Goal: Task Accomplishment & Management: Use online tool/utility

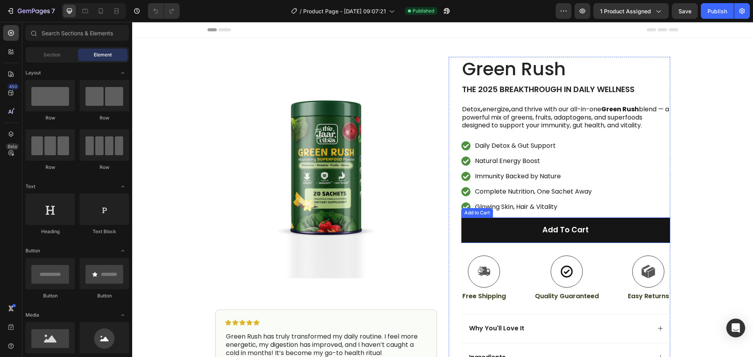
click at [604, 237] on button "Add to cart" at bounding box center [565, 230] width 209 height 25
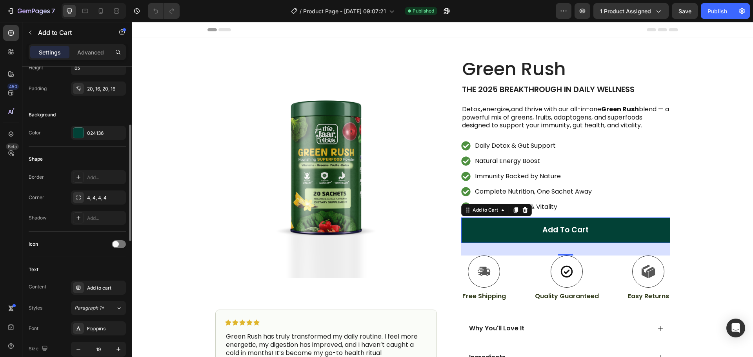
scroll to position [274, 0]
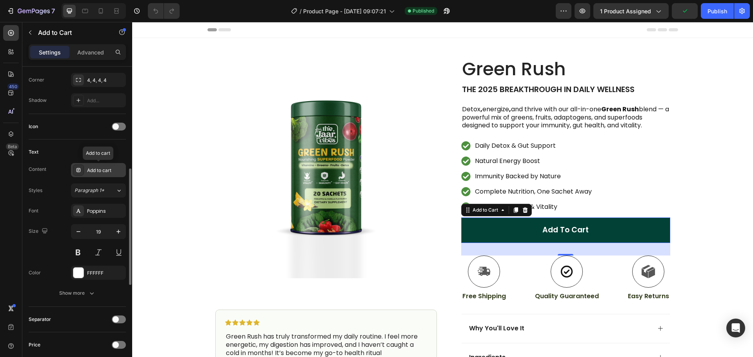
click at [102, 172] on div "Add to cart" at bounding box center [105, 170] width 37 height 7
click at [65, 173] on div "Content Add to cart" at bounding box center [77, 170] width 97 height 14
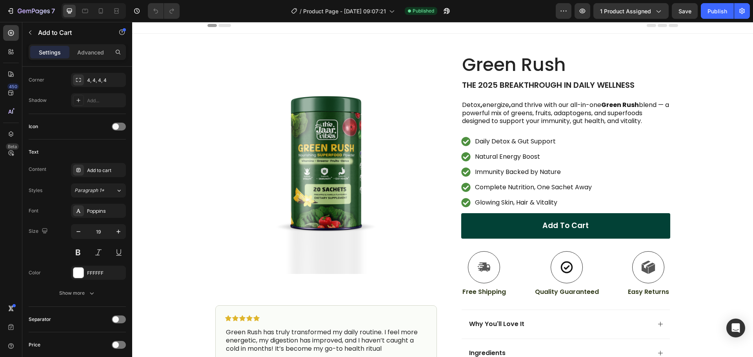
scroll to position [0, 0]
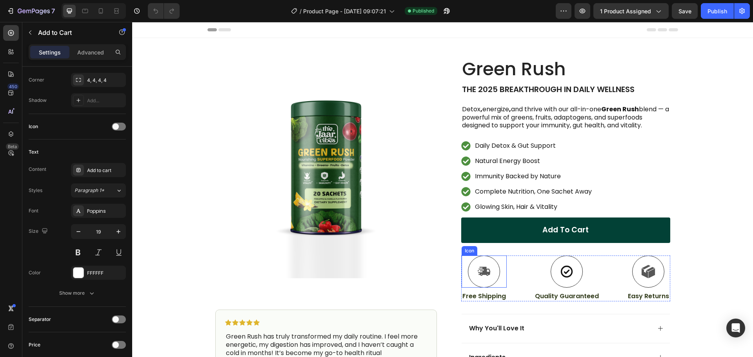
click at [483, 274] on icon at bounding box center [484, 271] width 13 height 9
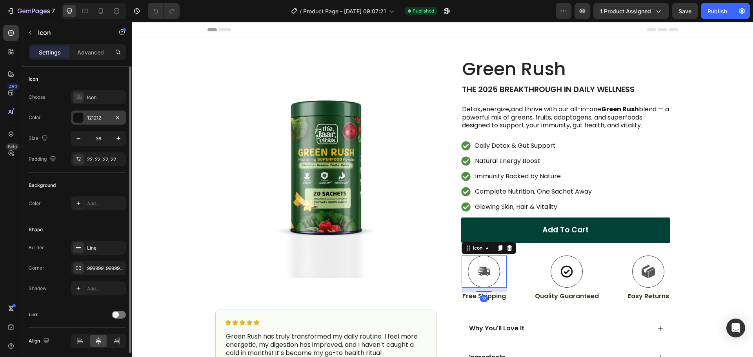
click at [77, 117] on div at bounding box center [78, 118] width 10 height 10
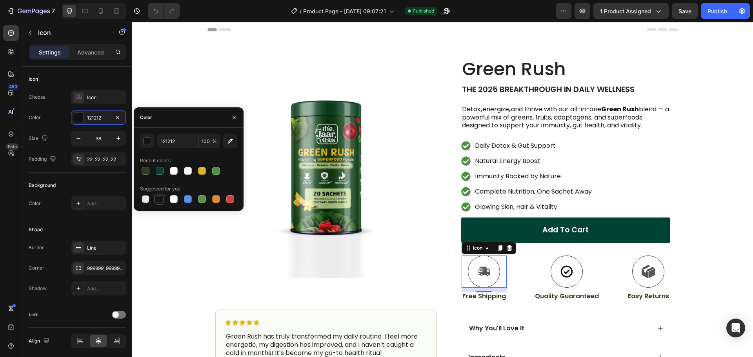
click at [158, 198] on div at bounding box center [160, 199] width 8 height 8
type input "151515"
click at [60, 126] on div "Choose Icon Color 151515 Size 36 Padding 22, 22, 22, 22" at bounding box center [77, 128] width 97 height 76
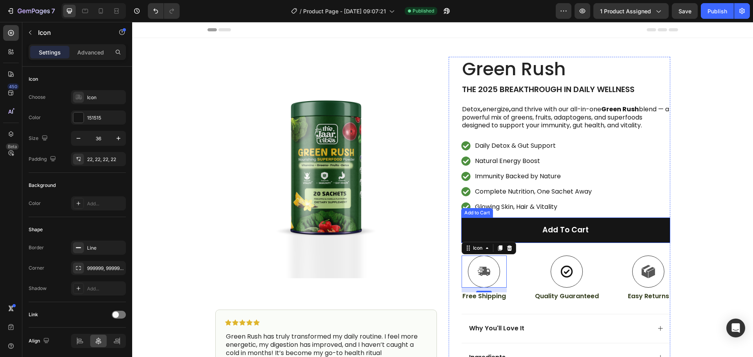
click at [485, 224] on button "Add to cart" at bounding box center [565, 230] width 209 height 25
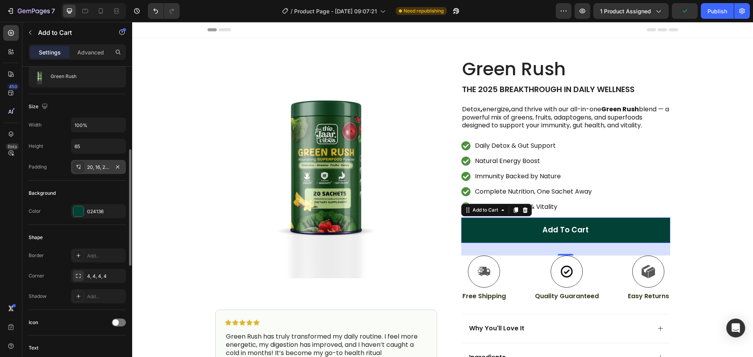
scroll to position [274, 0]
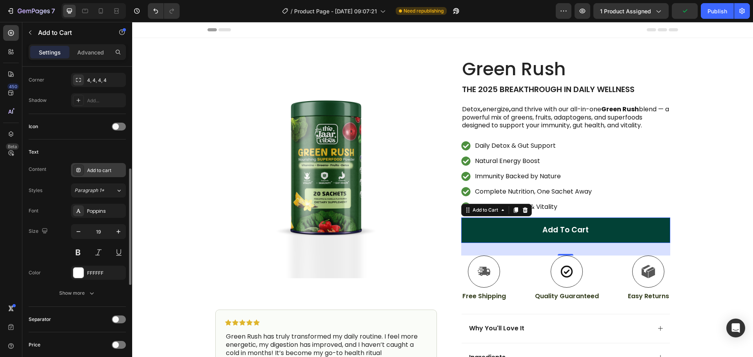
click at [98, 173] on div "Add to cart" at bounding box center [105, 170] width 37 height 7
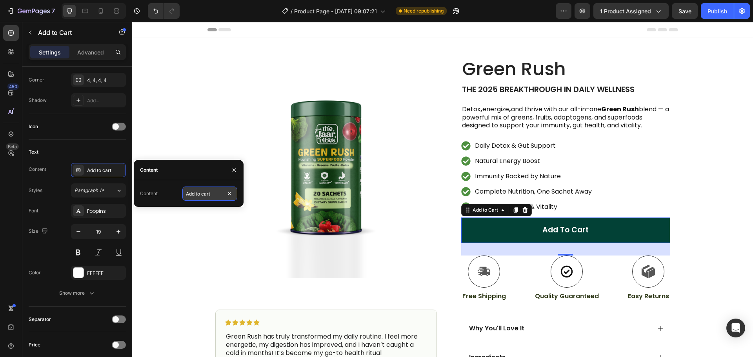
click at [204, 192] on input "Add to cart" at bounding box center [209, 194] width 55 height 14
type input "Pre-Order"
click at [58, 178] on div "Content Add to cart Styles Paragraph 1* Font Poppins Size 19 Color FFFFFF Show …" at bounding box center [77, 231] width 97 height 137
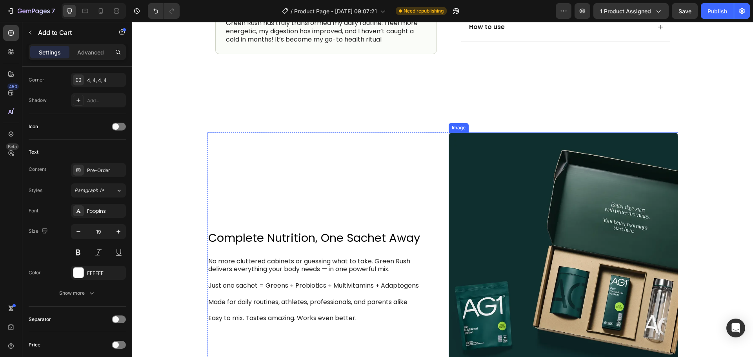
scroll to position [471, 0]
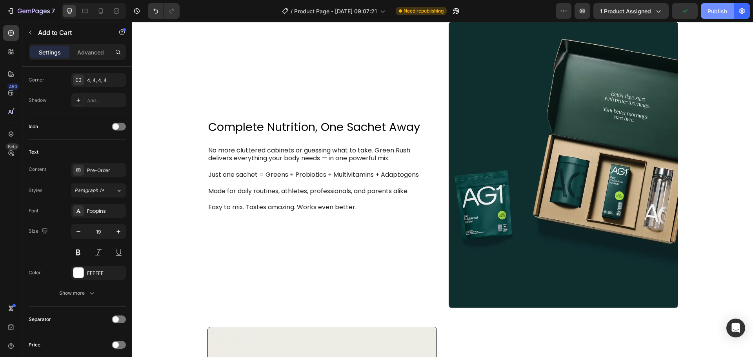
click at [711, 13] on div "Publish" at bounding box center [717, 11] width 20 height 8
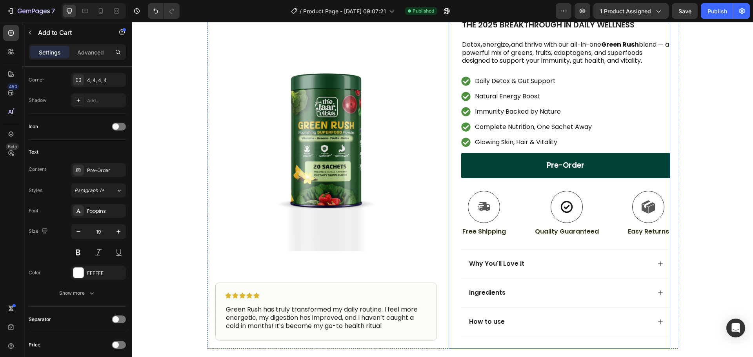
scroll to position [78, 0]
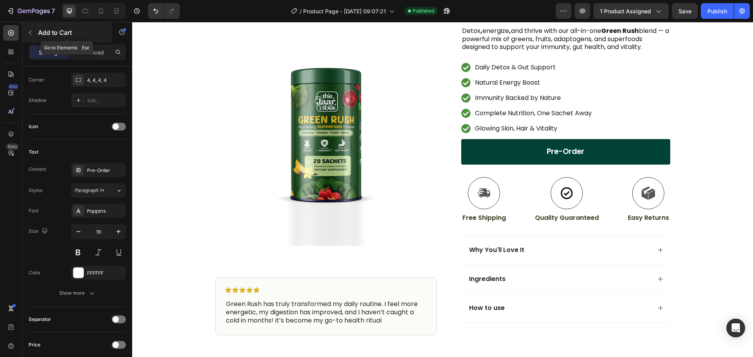
click at [27, 33] on button "button" at bounding box center [30, 32] width 13 height 13
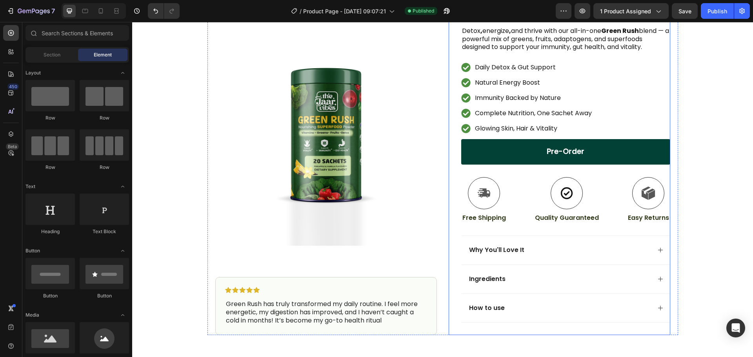
click at [583, 174] on div "Pre-Order Add to Cart" at bounding box center [565, 158] width 209 height 38
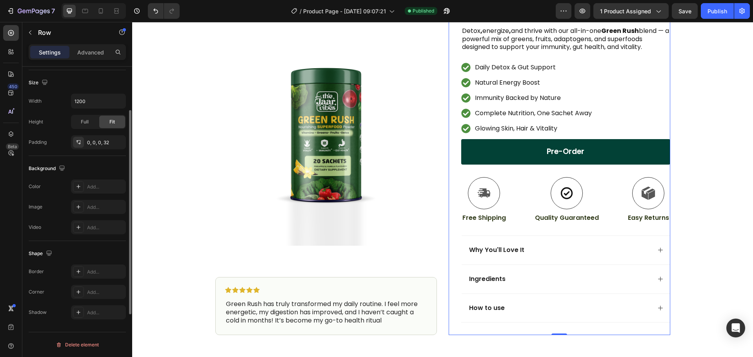
scroll to position [0, 0]
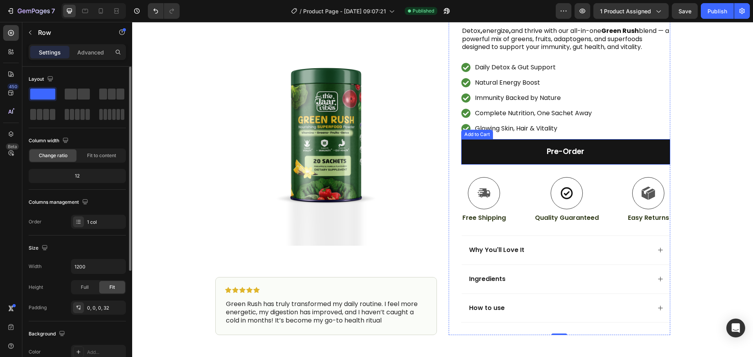
click at [583, 160] on button "Pre-Order" at bounding box center [565, 151] width 209 height 25
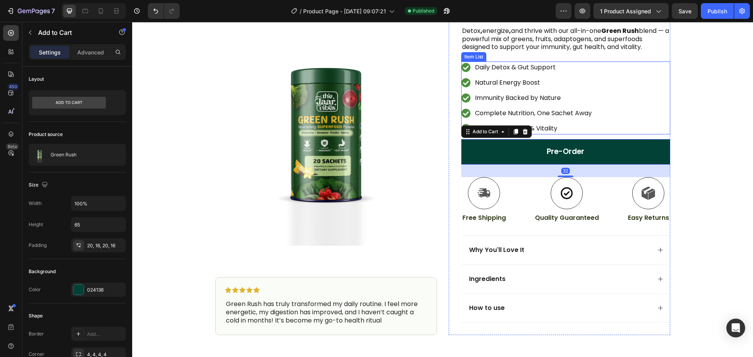
click at [573, 131] on p "Glowing Skin, Hair & Vitality" at bounding box center [533, 128] width 117 height 9
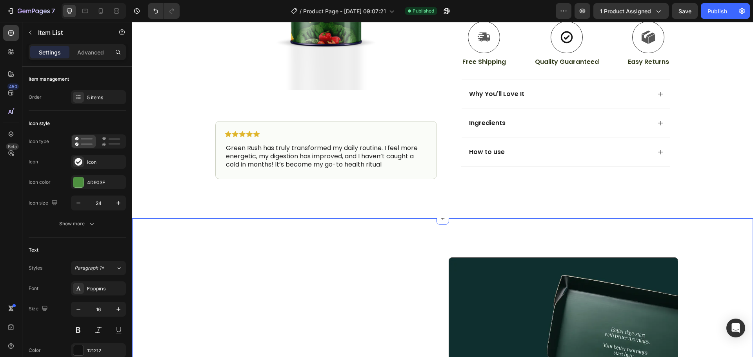
scroll to position [235, 0]
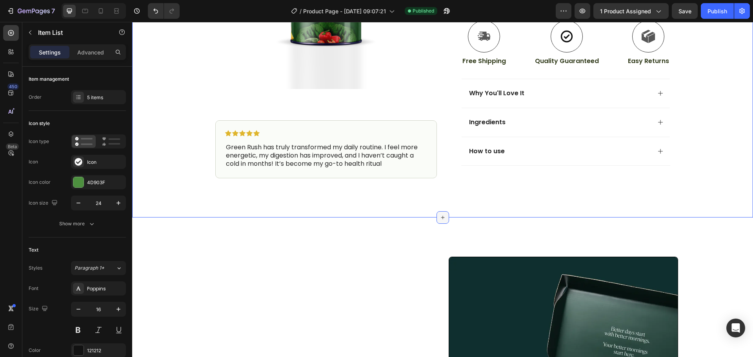
click at [440, 215] on icon at bounding box center [443, 217] width 6 height 6
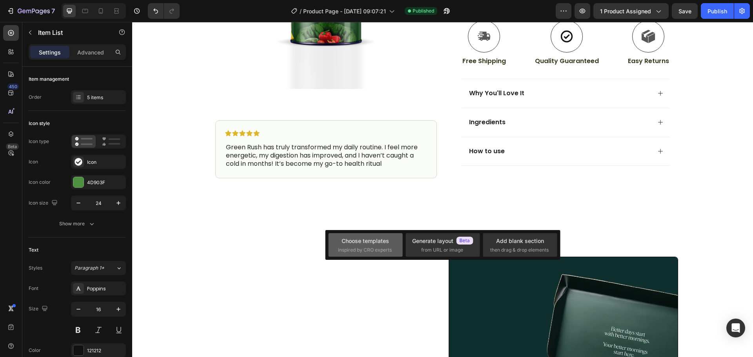
click at [366, 242] on div "Choose templates" at bounding box center [365, 241] width 47 height 8
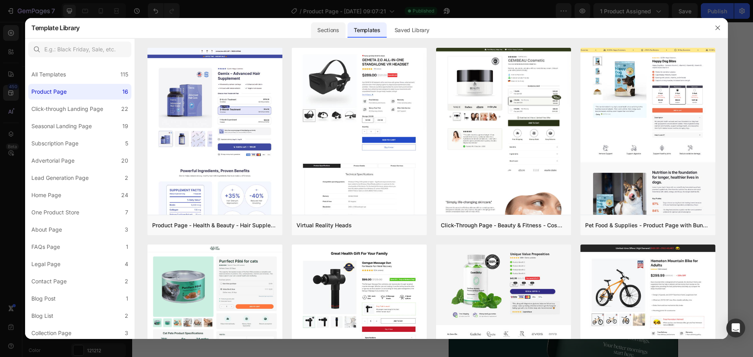
click at [331, 29] on div "Sections" at bounding box center [328, 30] width 34 height 16
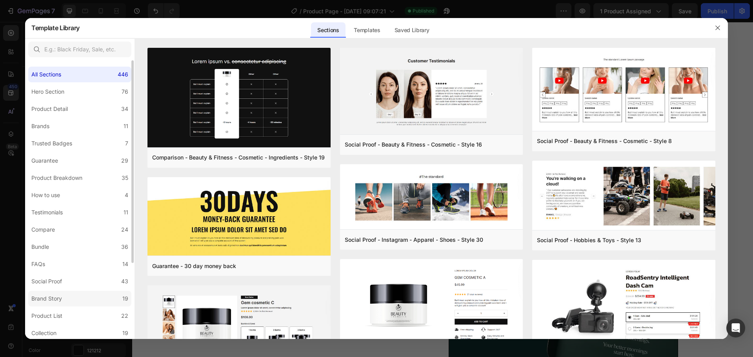
scroll to position [105, 0]
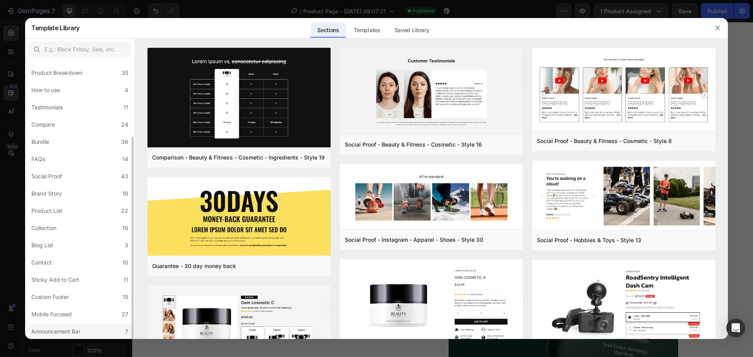
click at [65, 327] on div "Announcement Bar" at bounding box center [55, 331] width 49 height 9
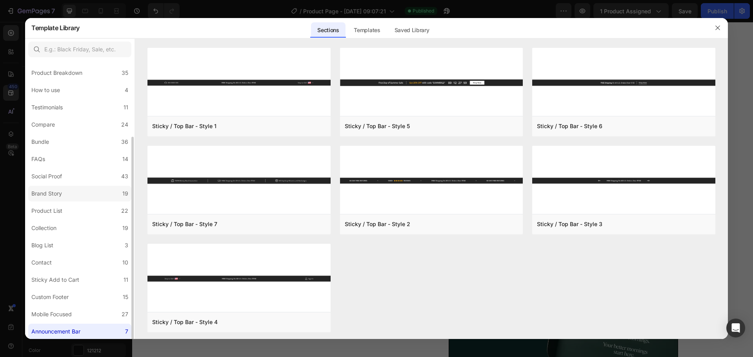
scroll to position [0, 0]
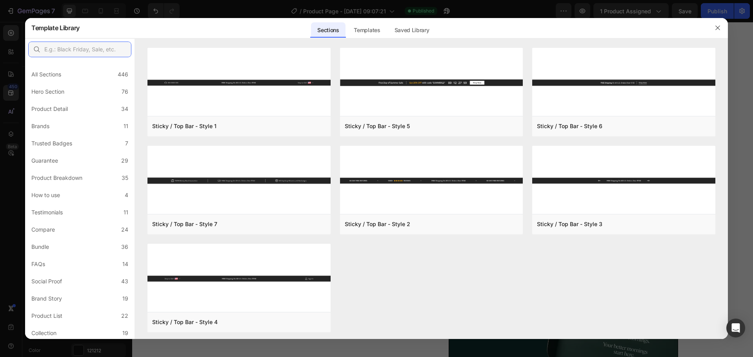
click at [69, 50] on input "text" at bounding box center [79, 50] width 103 height 16
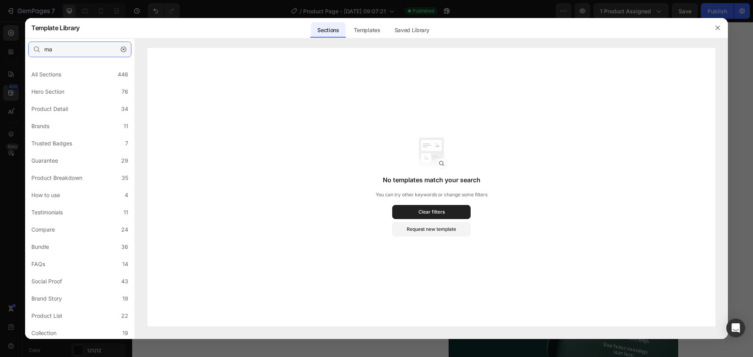
type input "m"
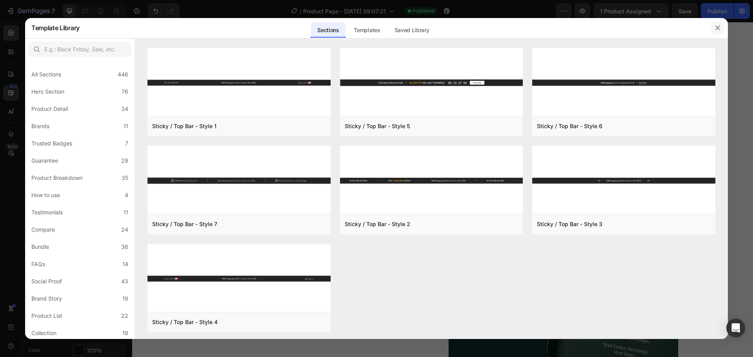
click at [721, 27] on button "button" at bounding box center [717, 28] width 13 height 13
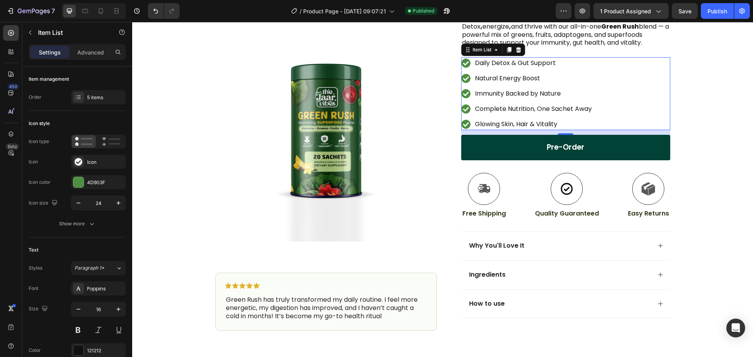
scroll to position [78, 0]
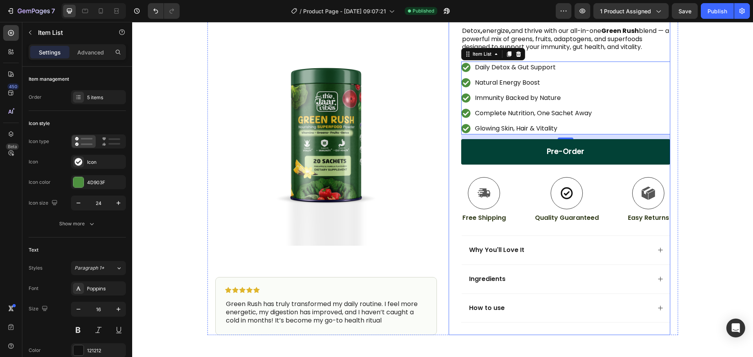
click at [564, 170] on div "Pre-Order Add to Cart" at bounding box center [565, 158] width 209 height 38
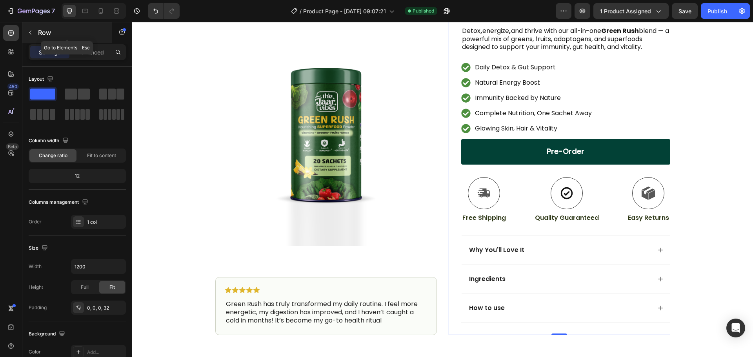
click at [29, 32] on icon "button" at bounding box center [30, 32] width 6 height 6
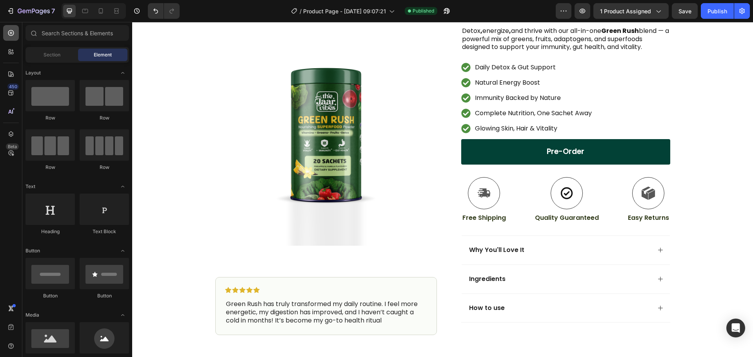
click at [12, 33] on icon at bounding box center [11, 33] width 8 height 8
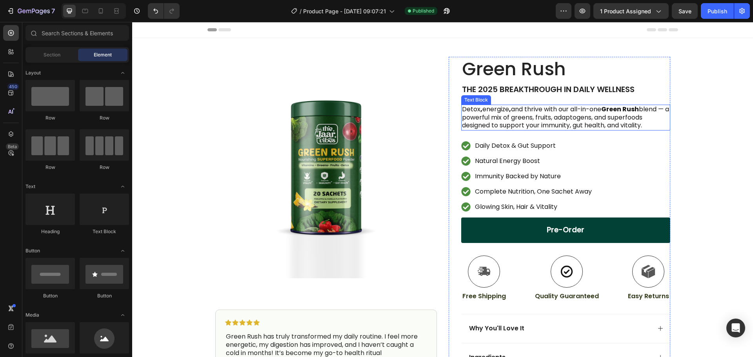
click at [557, 115] on p "Detox , energize , and thrive with our all-in-one Green Rush blend — a powerful…" at bounding box center [565, 117] width 207 height 24
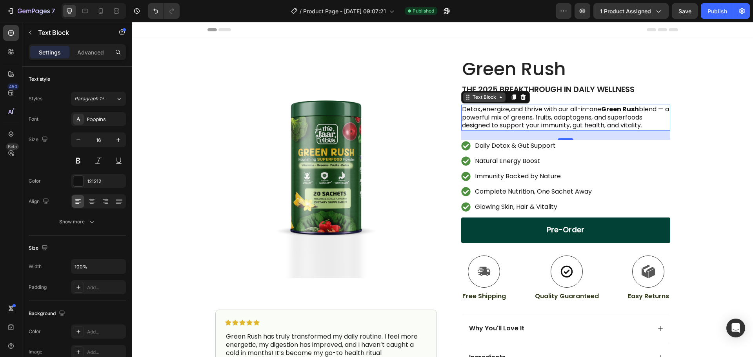
click at [489, 100] on div "Text Block" at bounding box center [484, 97] width 27 height 7
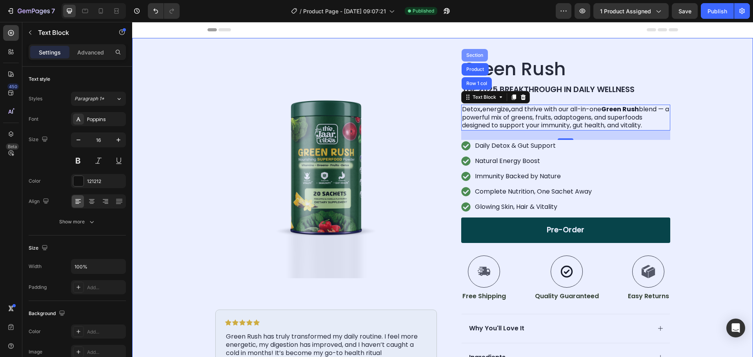
click at [473, 54] on div "Section" at bounding box center [475, 55] width 20 height 5
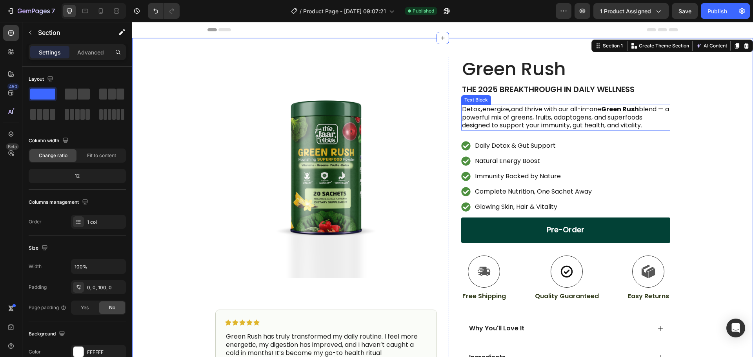
click at [469, 117] on p "Detox , energize , and thrive with our all-in-one Green Rush blend — a powerful…" at bounding box center [565, 117] width 207 height 24
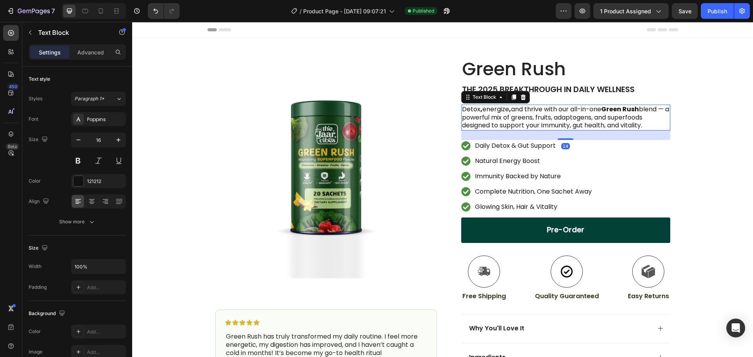
click at [466, 117] on p "Detox , energize , and thrive with our all-in-one Green Rush blend — a powerful…" at bounding box center [565, 117] width 207 height 24
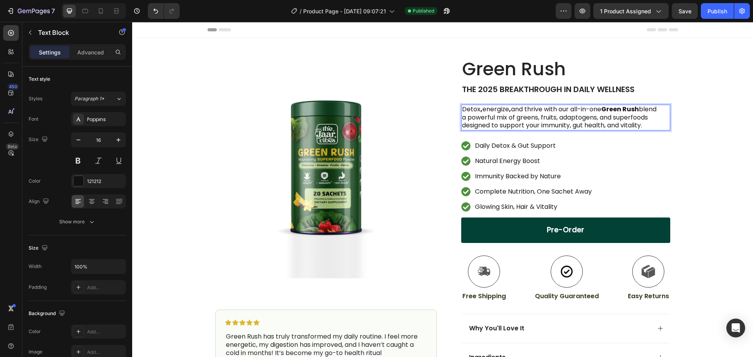
click at [604, 119] on p "a powerful mix of greens, fruits, adaptogens, and superfoods designed to suppor…" at bounding box center [565, 122] width 207 height 16
click at [604, 118] on p "a powerful mix of greens, fruits, adaptogens, and superfoods designed to suppor…" at bounding box center [565, 122] width 207 height 16
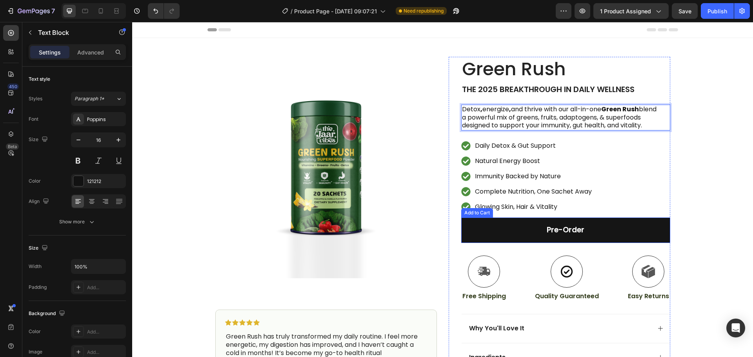
click at [609, 225] on button "Pre-Order" at bounding box center [565, 230] width 209 height 25
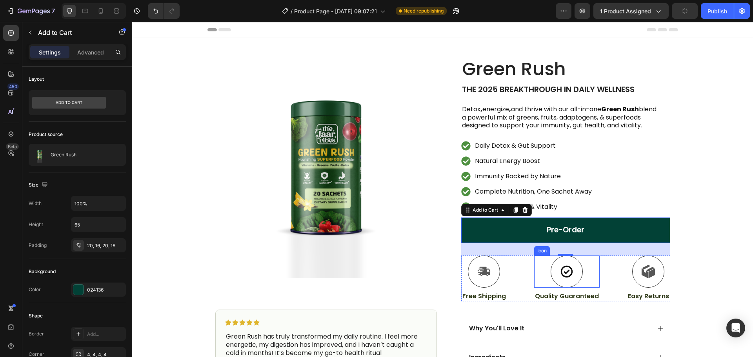
scroll to position [39, 0]
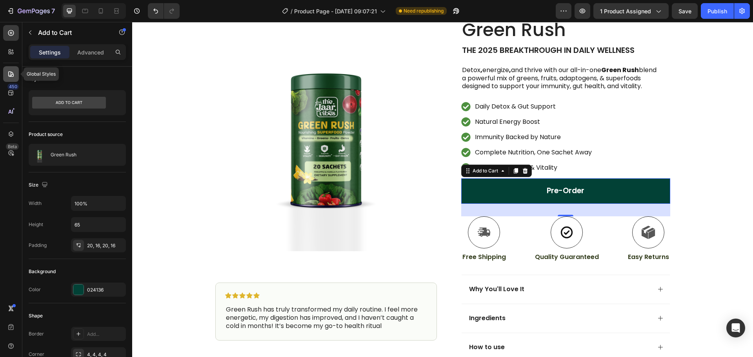
click at [9, 78] on div at bounding box center [11, 74] width 16 height 16
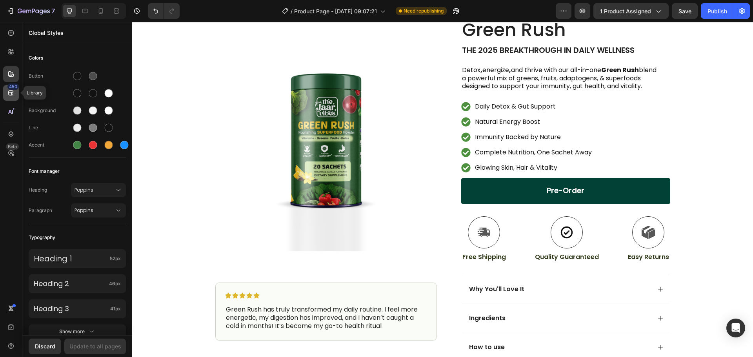
click at [8, 96] on icon at bounding box center [11, 93] width 8 height 8
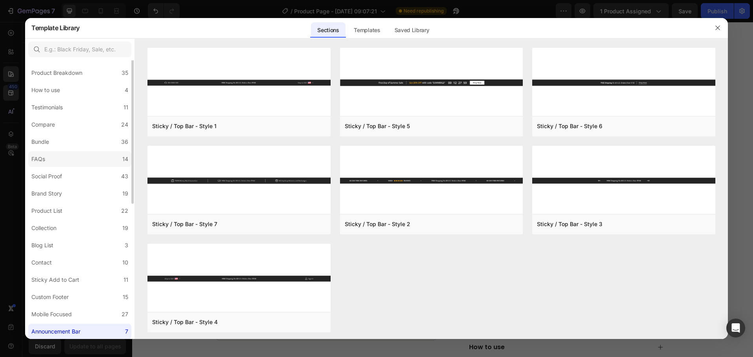
scroll to position [0, 0]
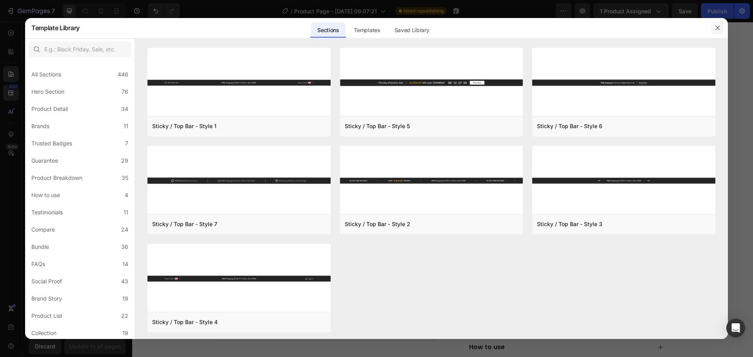
click at [719, 31] on icon "button" at bounding box center [717, 28] width 6 height 6
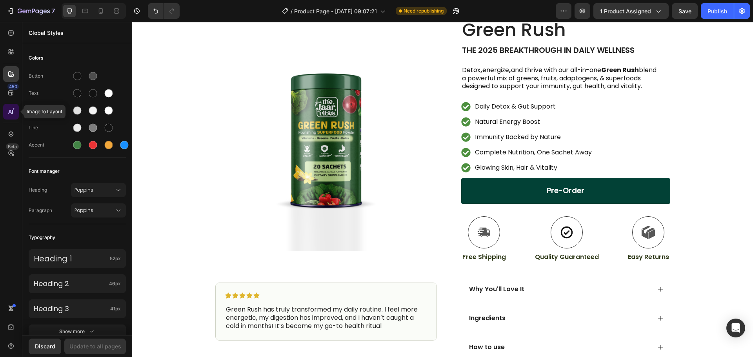
click at [13, 115] on icon at bounding box center [11, 112] width 8 height 8
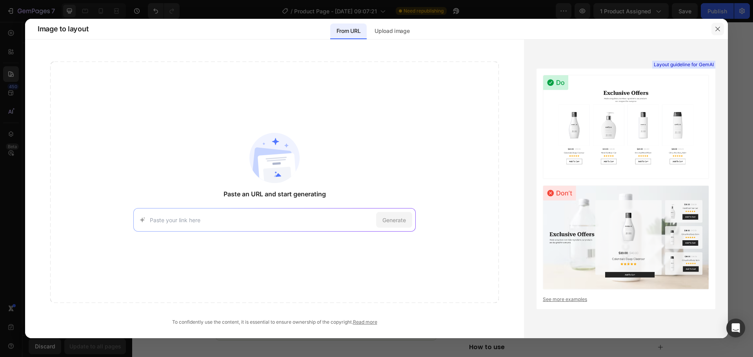
click at [720, 27] on icon "button" at bounding box center [717, 29] width 6 height 6
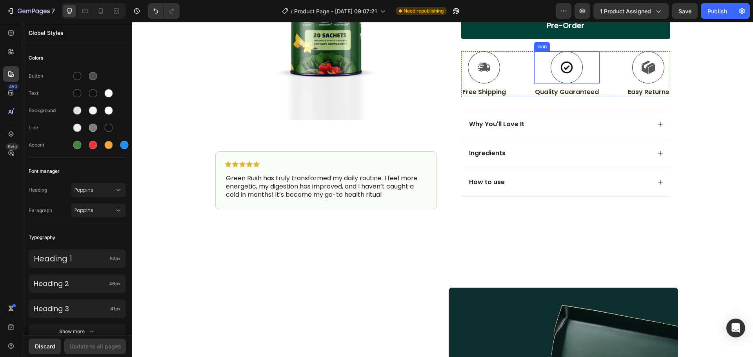
scroll to position [274, 0]
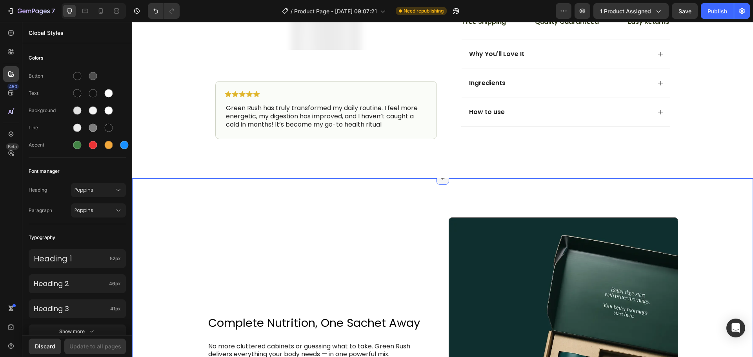
click at [441, 180] on icon at bounding box center [443, 178] width 6 height 6
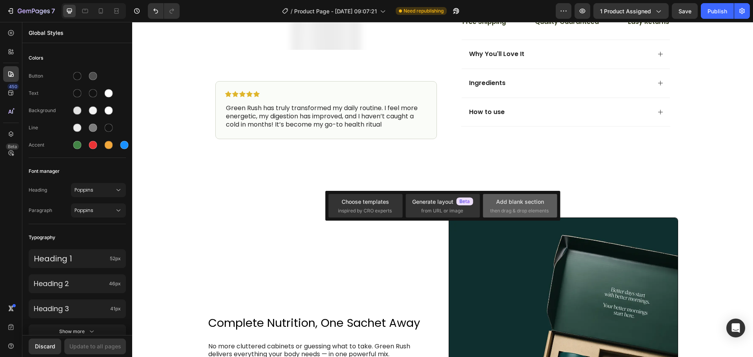
click at [505, 203] on div "Add blank section" at bounding box center [520, 202] width 48 height 8
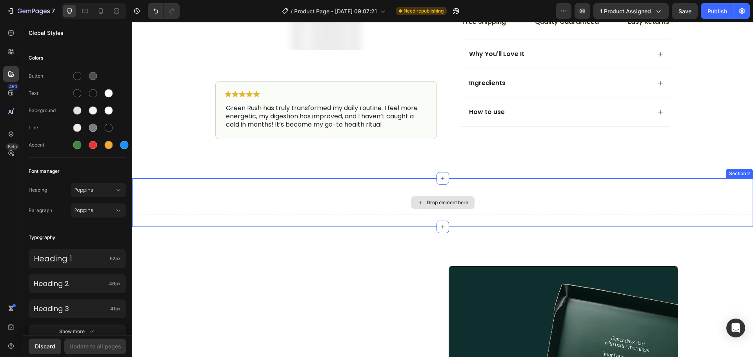
click at [442, 203] on div "Drop element here" at bounding box center [448, 203] width 42 height 6
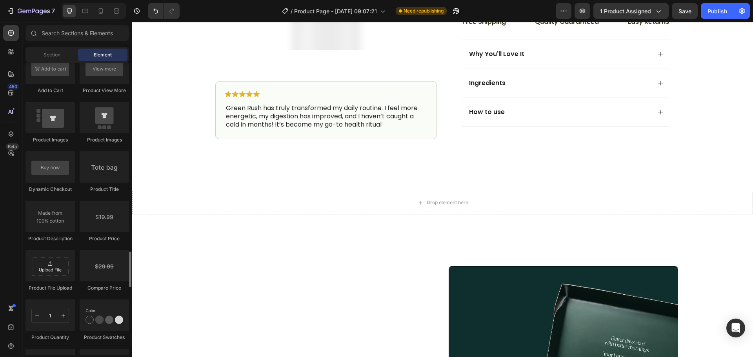
scroll to position [1294, 0]
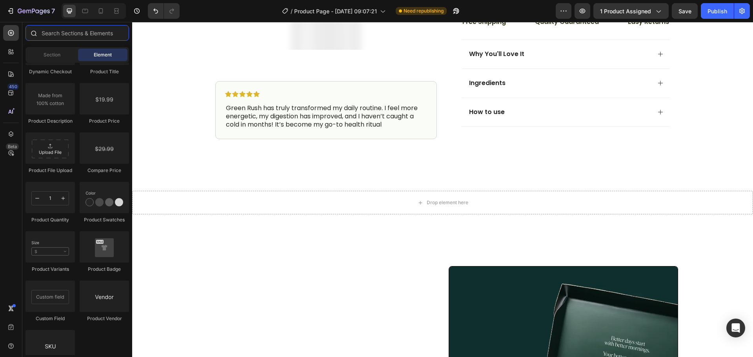
click at [78, 33] on input "text" at bounding box center [77, 33] width 104 height 16
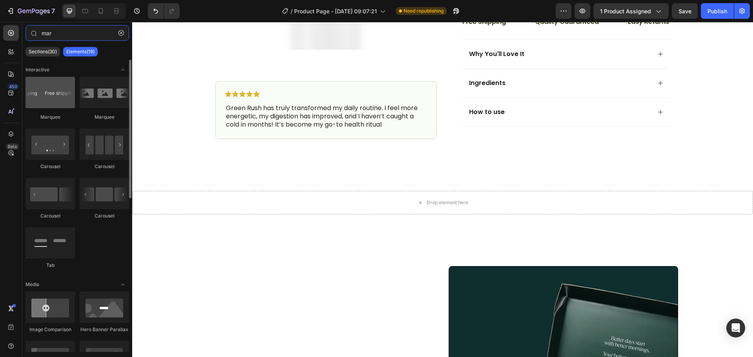
type input "mar"
click at [56, 95] on div at bounding box center [49, 92] width 49 height 31
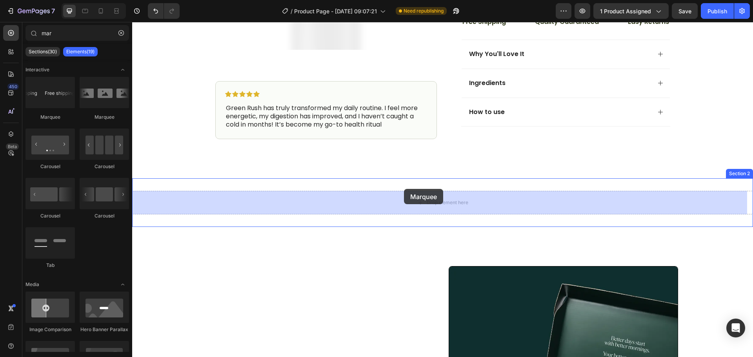
drag, startPoint x: 188, startPoint y: 116, endPoint x: 404, endPoint y: 189, distance: 227.5
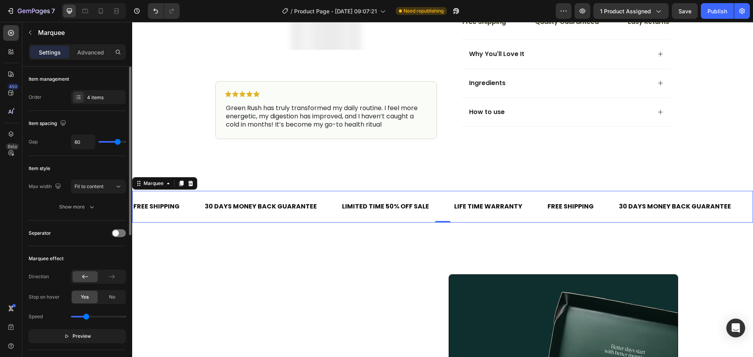
scroll to position [78, 0]
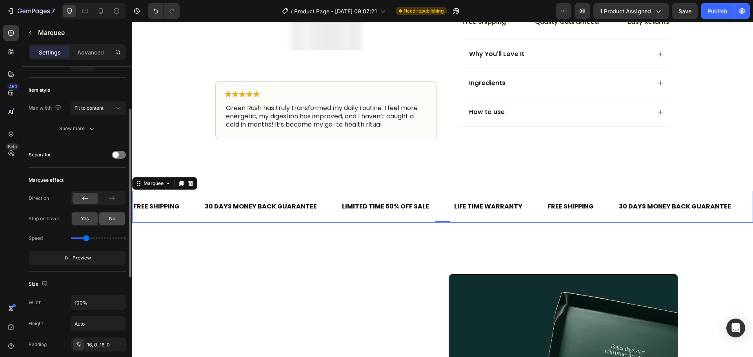
click at [104, 219] on div "No" at bounding box center [112, 219] width 26 height 13
click at [84, 255] on span "Preview" at bounding box center [82, 258] width 18 height 8
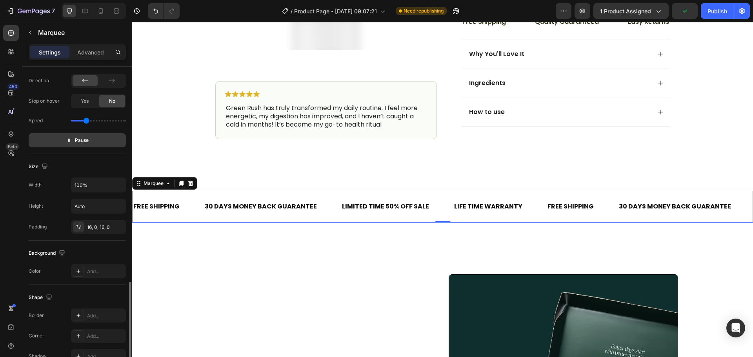
scroll to position [267, 0]
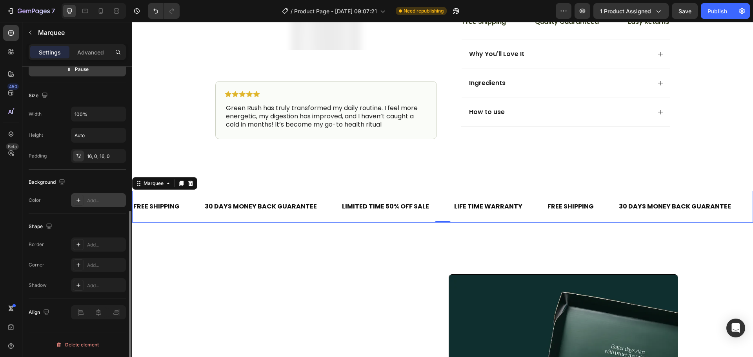
click at [82, 197] on div at bounding box center [78, 200] width 11 height 11
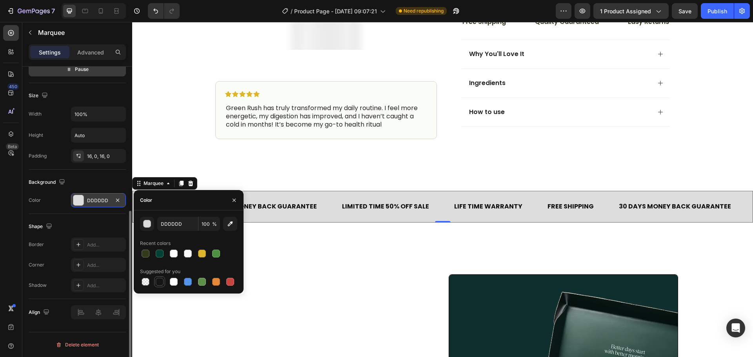
click at [157, 283] on div at bounding box center [160, 282] width 8 height 8
type input "151515"
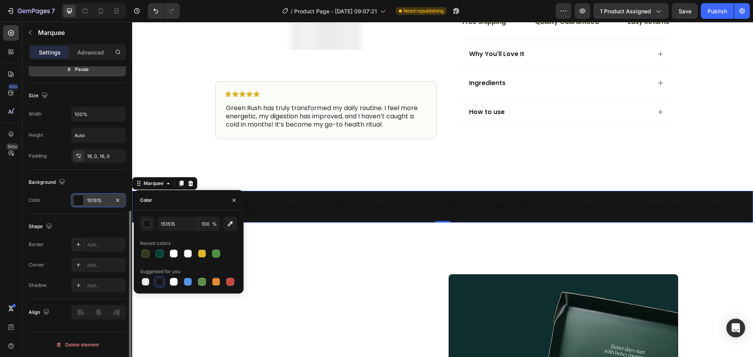
click at [69, 245] on div "Border Add..." at bounding box center [77, 245] width 97 height 14
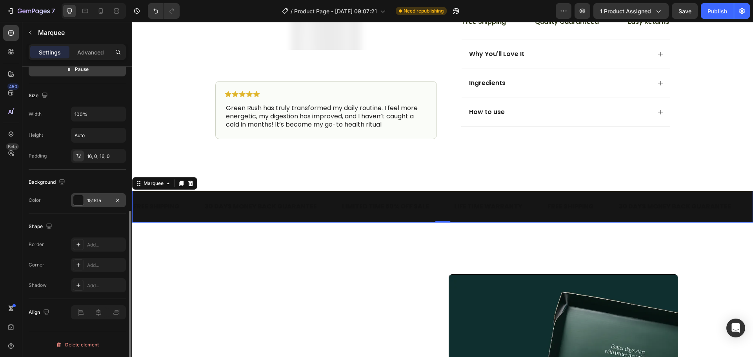
scroll to position [189, 0]
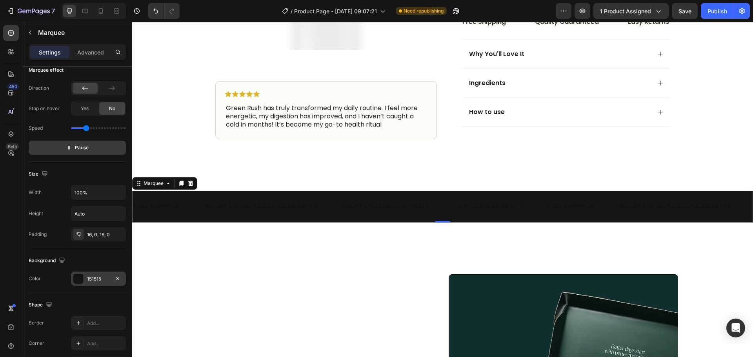
click at [603, 207] on div "30 DAYS MONEY BACK GUARANTEE Text Block" at bounding box center [671, 206] width 137 height 19
click at [702, 206] on div "LIMITED TIME 50% OFF SALE" at bounding box center [746, 206] width 89 height 13
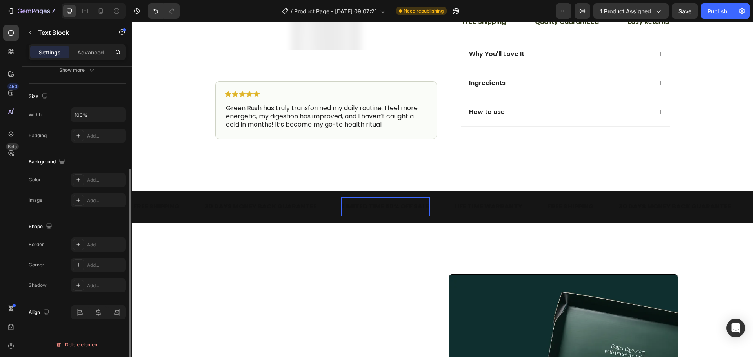
scroll to position [0, 0]
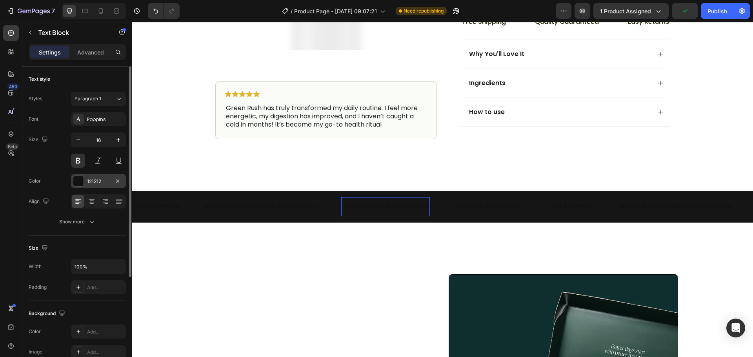
click at [77, 182] on div at bounding box center [78, 181] width 10 height 10
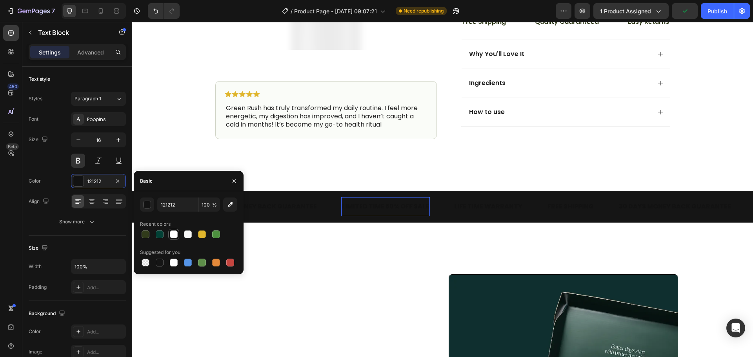
click at [174, 234] on div at bounding box center [174, 235] width 8 height 8
type input "FFFFFF"
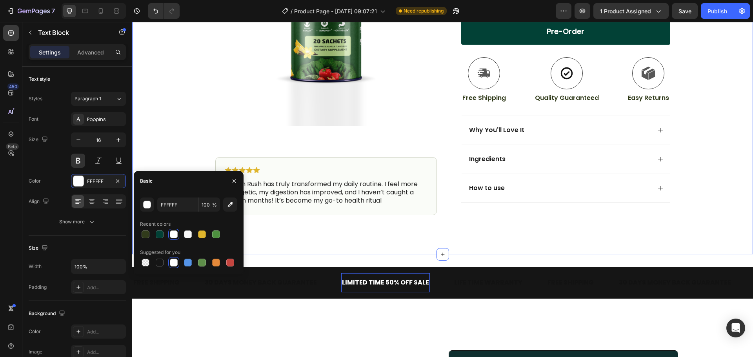
scroll to position [196, 0]
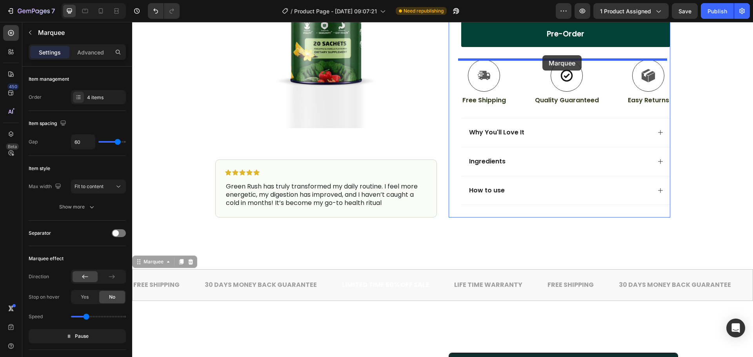
drag, startPoint x: 562, startPoint y: 208, endPoint x: 542, endPoint y: 55, distance: 154.2
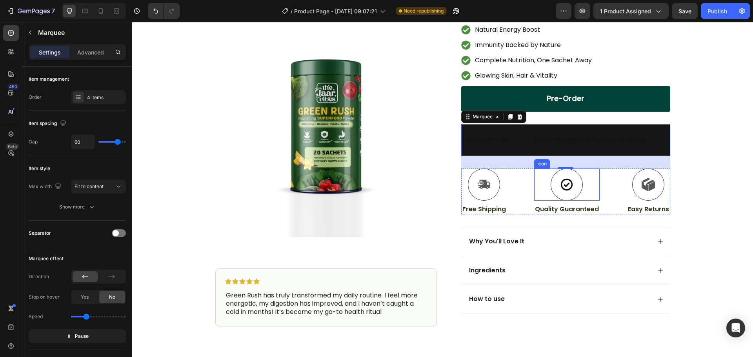
scroll to position [118, 0]
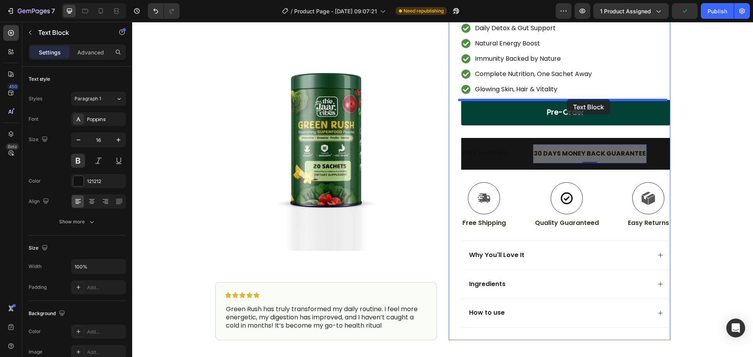
drag, startPoint x: 573, startPoint y: 127, endPoint x: 567, endPoint y: 99, distance: 29.0
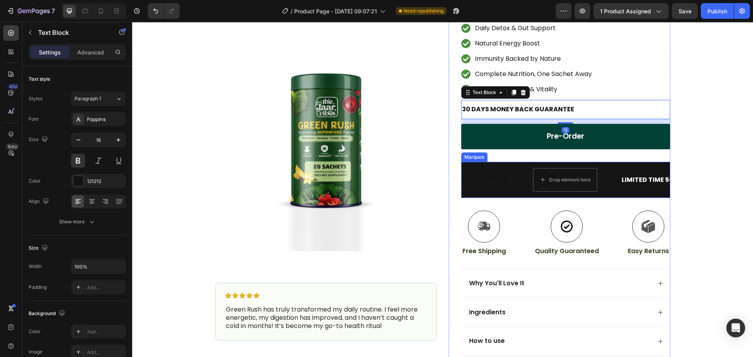
click at [602, 194] on div "FREE SHIPPING Text Block Drop element here LIMITED TIME 50% OFF SALE Text Block…" at bounding box center [565, 180] width 209 height 36
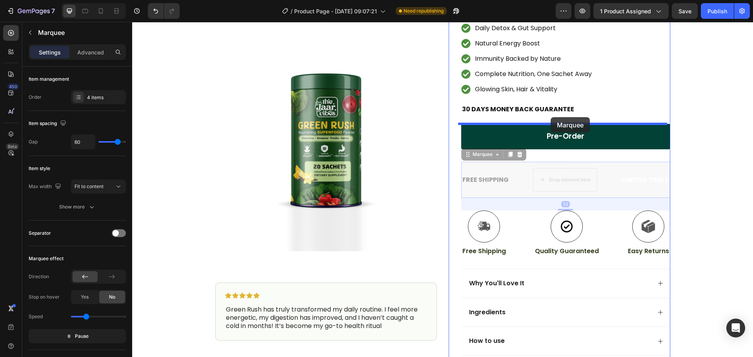
drag, startPoint x: 602, startPoint y: 194, endPoint x: 551, endPoint y: 117, distance: 93.0
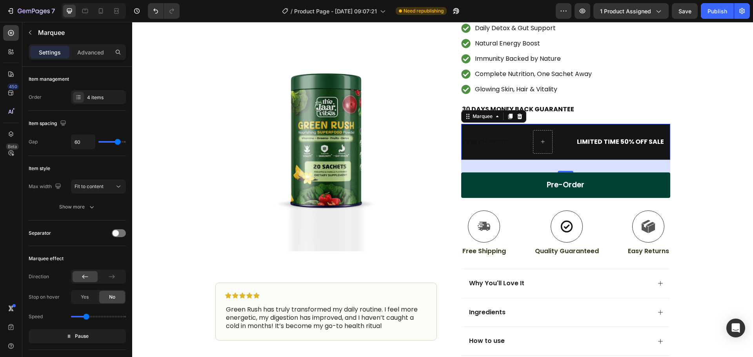
click at [477, 152] on div "FREE SHIPPING Text Block LIMITED TIME 50% OFF SALE Text Block LIFE TIME WARRANT…" at bounding box center [622, 142] width 320 height 24
click at [74, 338] on p "Pause" at bounding box center [77, 337] width 22 height 8
click at [74, 338] on span "Preview" at bounding box center [82, 337] width 18 height 8
click at [553, 106] on div "30 DAYS MONEY BACK GUARANTEE" at bounding box center [565, 109] width 209 height 13
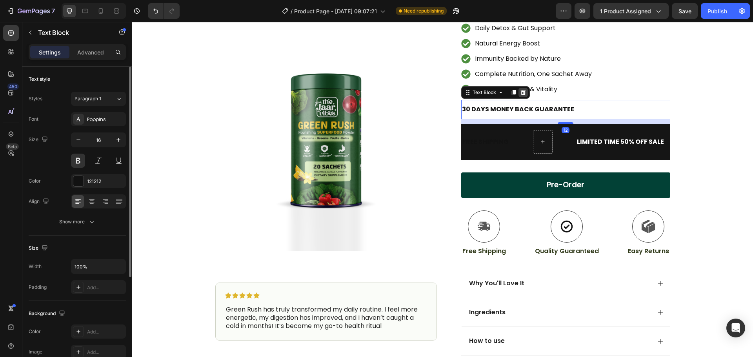
click at [522, 91] on icon at bounding box center [523, 92] width 6 height 6
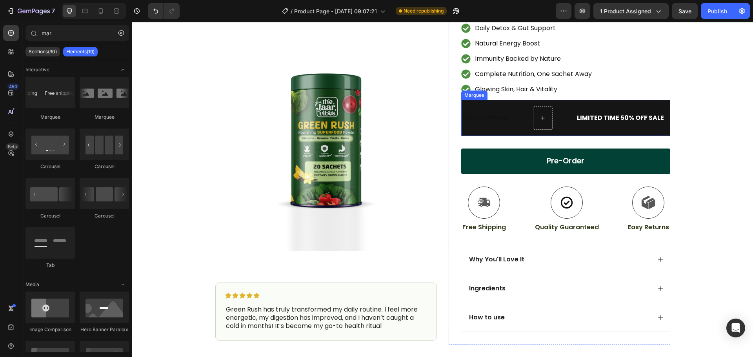
click at [544, 125] on div "FREE SHIPPING Text Block LIMITED TIME 50% OFF SALE Text Block LIFE TIME WARRANT…" at bounding box center [566, 118] width 209 height 24
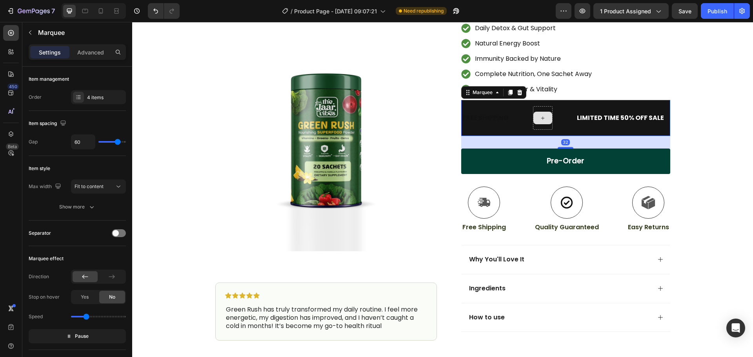
click at [516, 124] on div at bounding box center [524, 118] width 43 height 24
click at [85, 102] on div "4 items" at bounding box center [98, 97] width 55 height 14
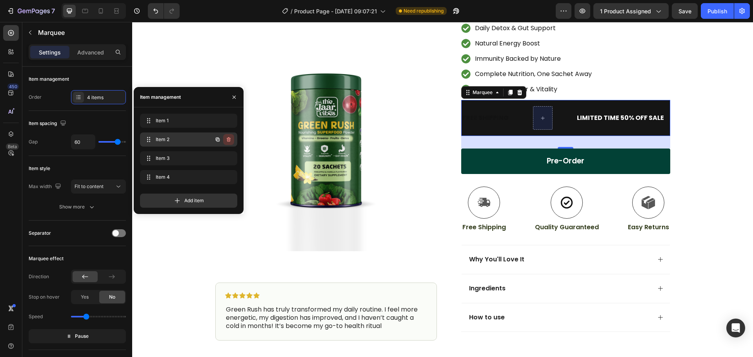
click at [229, 137] on icon "button" at bounding box center [228, 139] width 6 height 6
click at [227, 137] on div "Delete" at bounding box center [223, 139] width 15 height 7
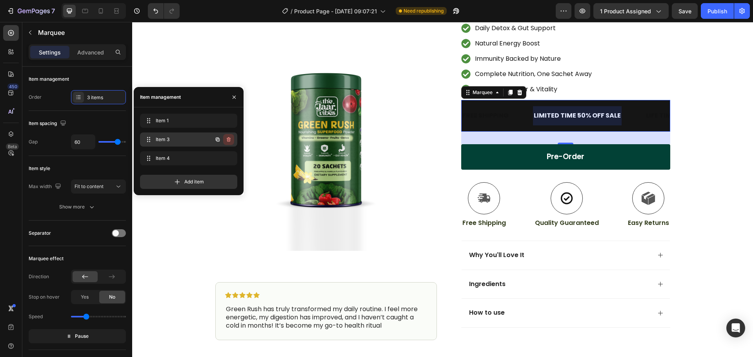
click at [227, 138] on icon "button" at bounding box center [229, 139] width 4 height 5
click at [225, 139] on div "Delete" at bounding box center [223, 139] width 15 height 7
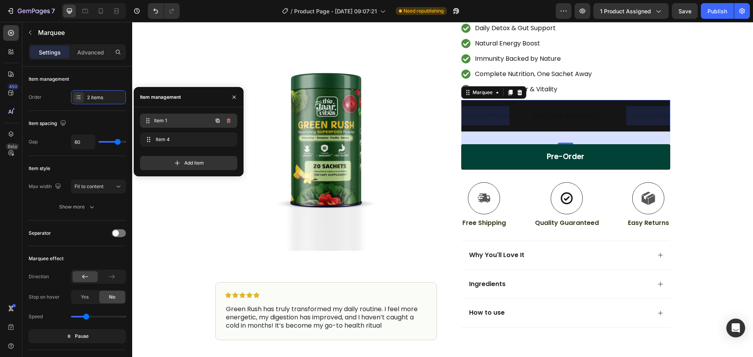
click at [173, 120] on span "Item 1" at bounding box center [183, 120] width 58 height 7
click at [173, 120] on span "Item 1" at bounding box center [178, 120] width 44 height 7
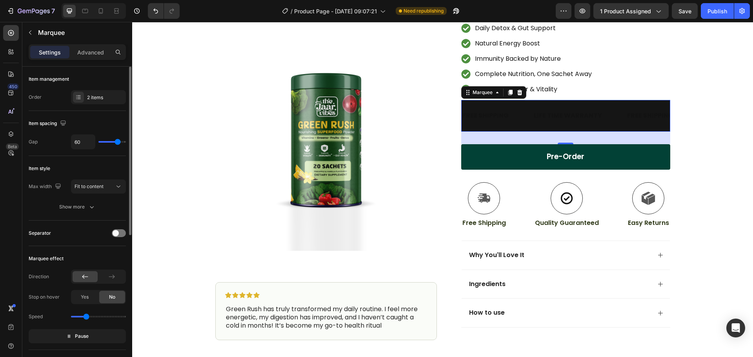
type input "22"
type input "4"
type input "0"
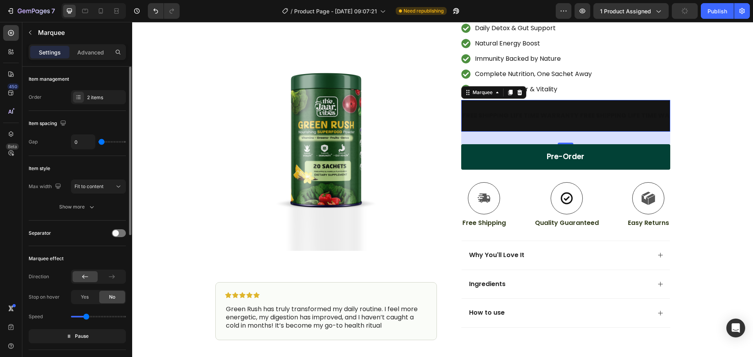
drag, startPoint x: 116, startPoint y: 140, endPoint x: 99, endPoint y: 141, distance: 16.9
type input "0"
click at [99, 141] on input "range" at bounding box center [111, 142] width 27 height 2
type input "6"
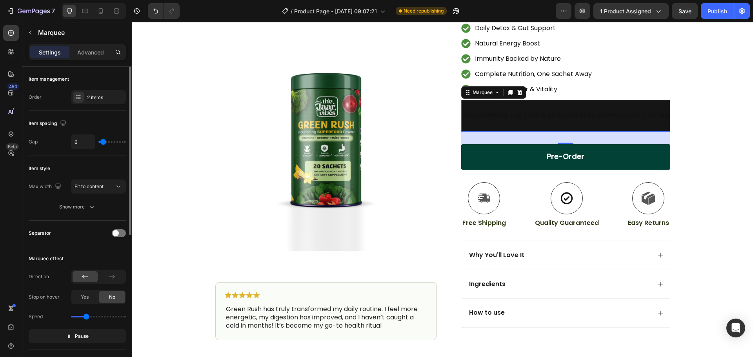
type input "7"
type input "10"
type input "12"
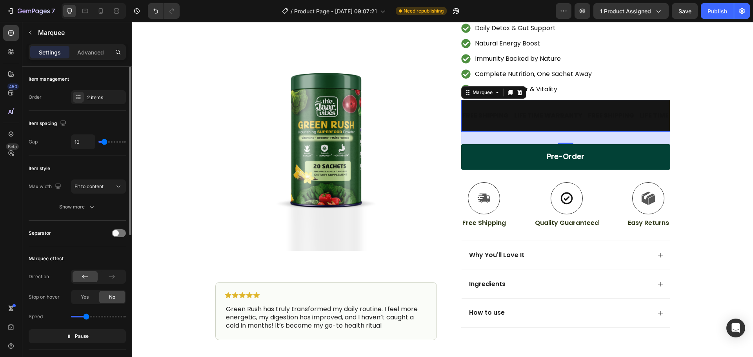
type input "12"
type input "13"
drag, startPoint x: 99, startPoint y: 141, endPoint x: 105, endPoint y: 143, distance: 6.6
type input "13"
click at [105, 143] on input "range" at bounding box center [111, 142] width 27 height 2
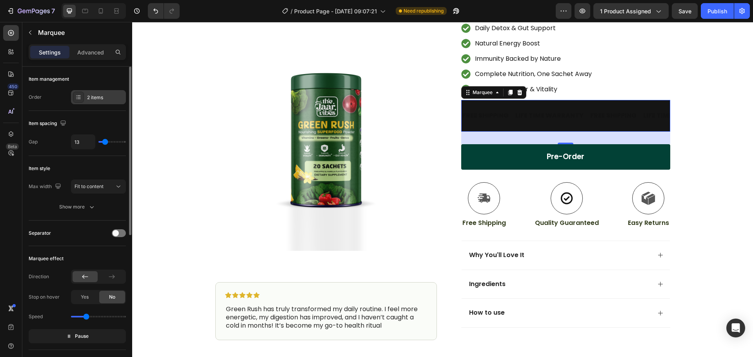
click at [96, 96] on div "2 items" at bounding box center [105, 97] width 37 height 7
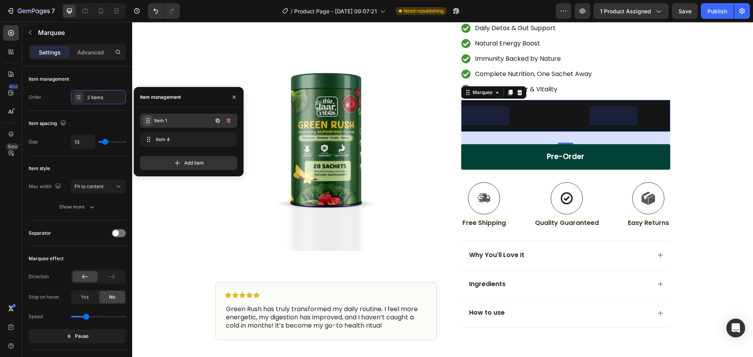
click at [147, 120] on icon at bounding box center [148, 121] width 6 height 6
click at [167, 120] on span "Item 1" at bounding box center [178, 120] width 44 height 7
click at [496, 118] on div "FREE SHIPPING" at bounding box center [520, 115] width 48 height 13
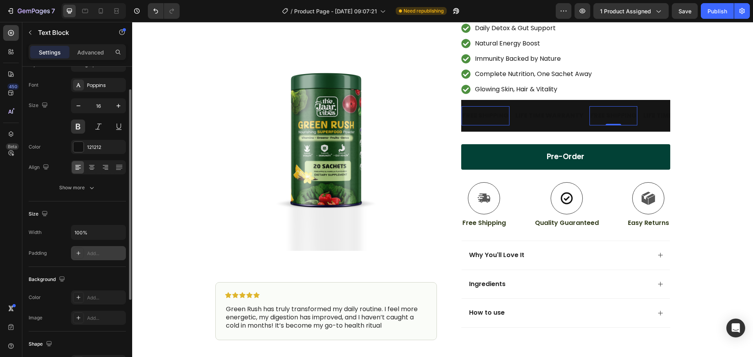
scroll to position [0, 0]
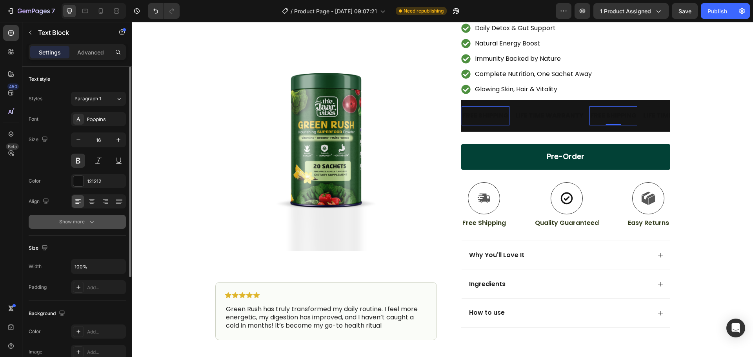
click at [76, 225] on div "Show more" at bounding box center [77, 222] width 36 height 8
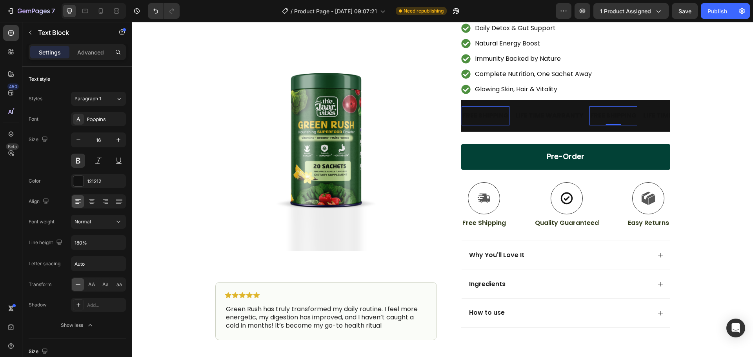
click at [585, 118] on div "FREE SHIPPING" at bounding box center [609, 115] width 48 height 13
click at [582, 118] on div "FREE SHIPPING" at bounding box center [598, 115] width 48 height 13
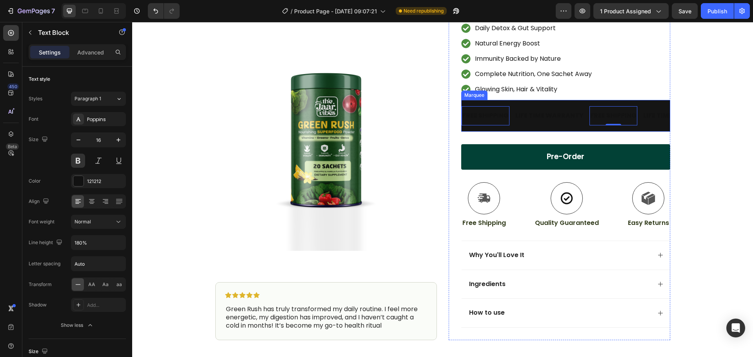
click at [637, 114] on div "LIFE TIME WARRANTY" at bounding box center [672, 115] width 70 height 13
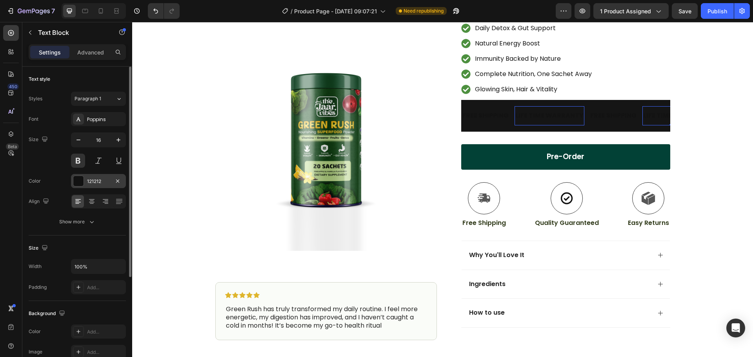
click at [75, 182] on div at bounding box center [78, 181] width 10 height 10
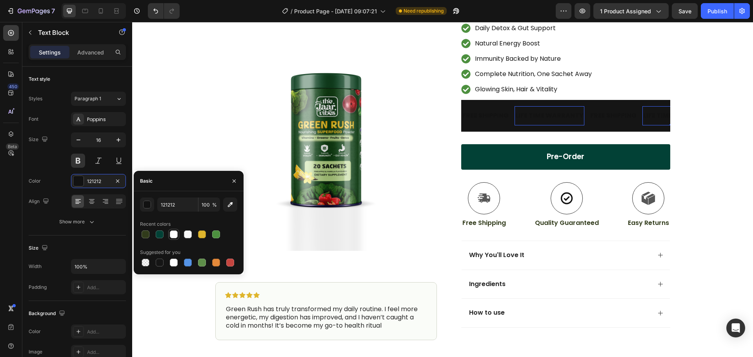
click at [178, 233] on div at bounding box center [173, 234] width 11 height 11
type input "FFFFFF"
click at [93, 45] on div "Settings Advanced" at bounding box center [77, 52] width 97 height 16
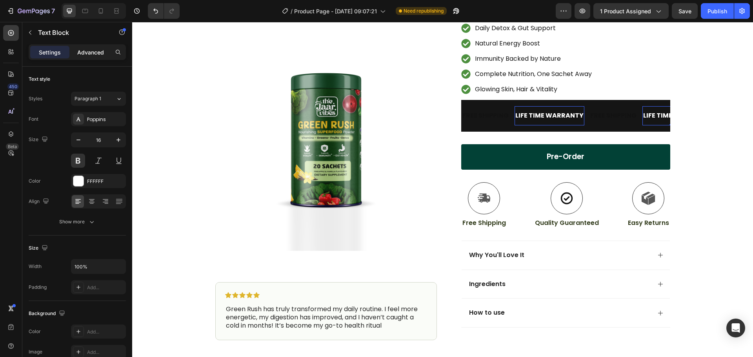
click at [89, 50] on p "Advanced" at bounding box center [90, 52] width 27 height 8
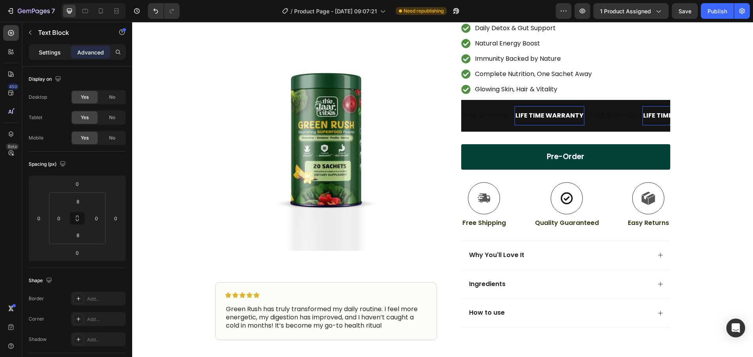
click at [55, 51] on p "Settings" at bounding box center [50, 52] width 22 height 8
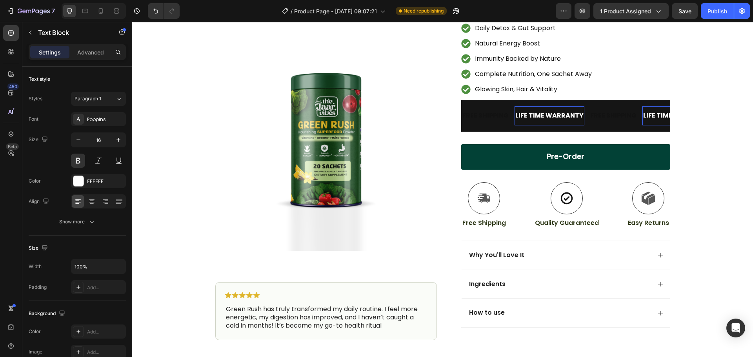
click at [723, 116] on div "LIFE TIME WARRANTY" at bounding box center [758, 115] width 70 height 13
click at [30, 39] on div "Text Block" at bounding box center [66, 32] width 89 height 20
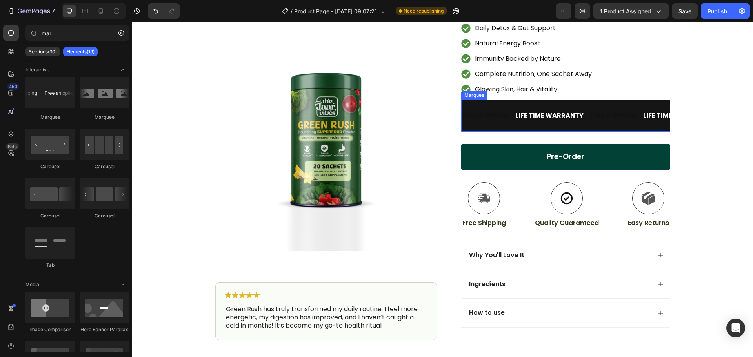
click at [514, 127] on div "FREE SHIPPING Text Block LIFE TIME WARRANTY Text Block FREE SHIPPING Text Block…" at bounding box center [565, 116] width 209 height 32
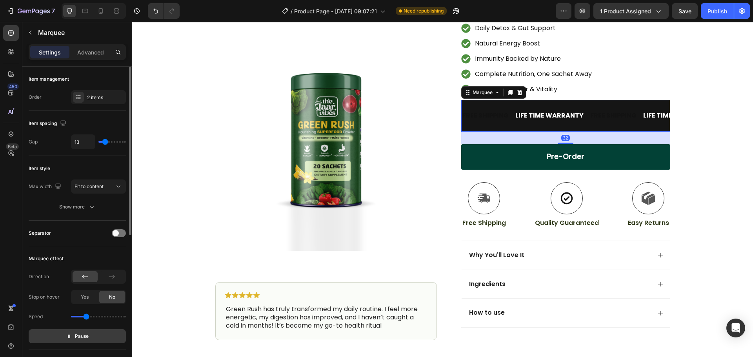
click at [93, 339] on button "Pause" at bounding box center [77, 336] width 97 height 14
click at [536, 113] on p "LIFE TIME WARRANTY" at bounding box center [508, 115] width 68 height 11
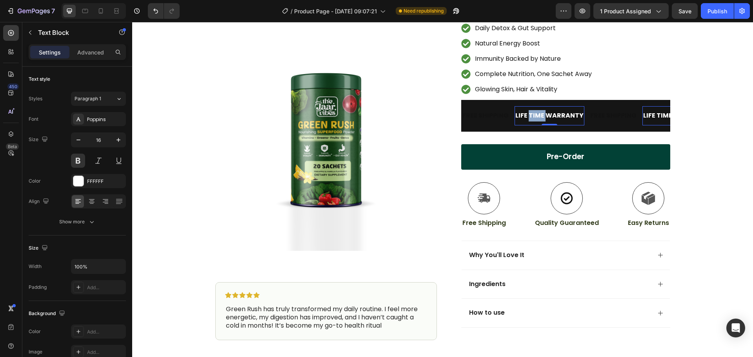
click at [528, 115] on p "LIFE TIME WARRANTY" at bounding box center [494, 115] width 68 height 11
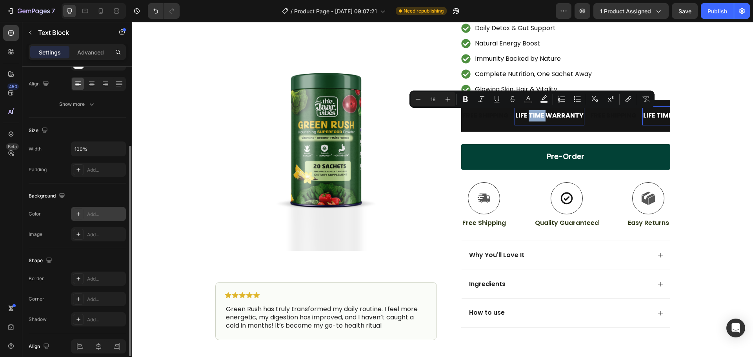
scroll to position [152, 0]
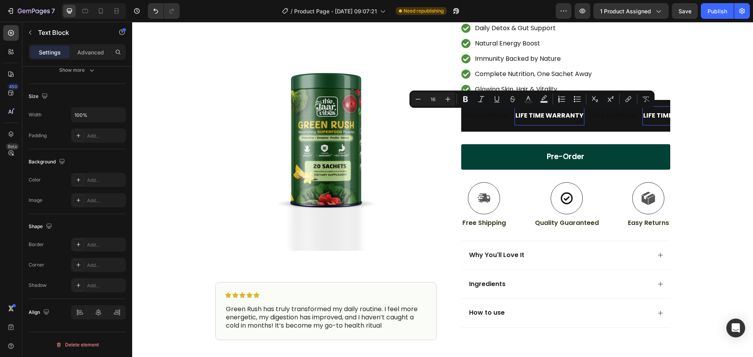
click at [546, 116] on p "LIFE TIME WARRANTY" at bounding box center [531, 115] width 68 height 11
click at [546, 116] on p "LIFE TIME WARRANTY" at bounding box center [525, 115] width 68 height 11
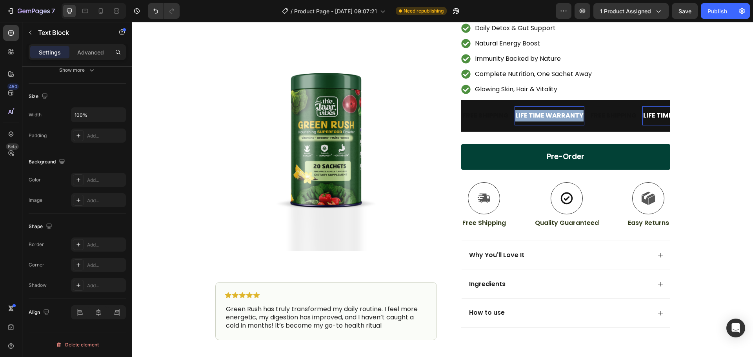
click at [500, 116] on p "LIFE TIME WARRANTY" at bounding box center [466, 115] width 68 height 11
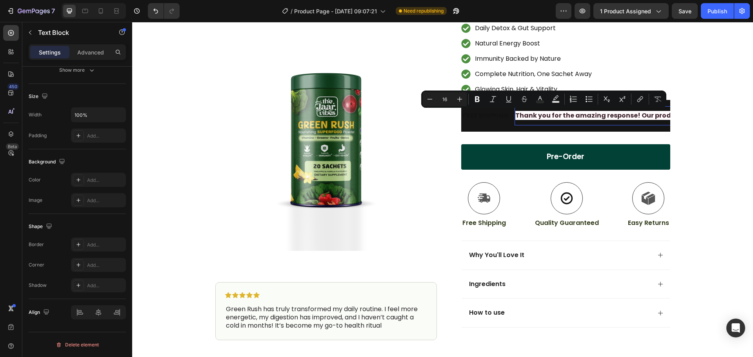
scroll to position [0, 141]
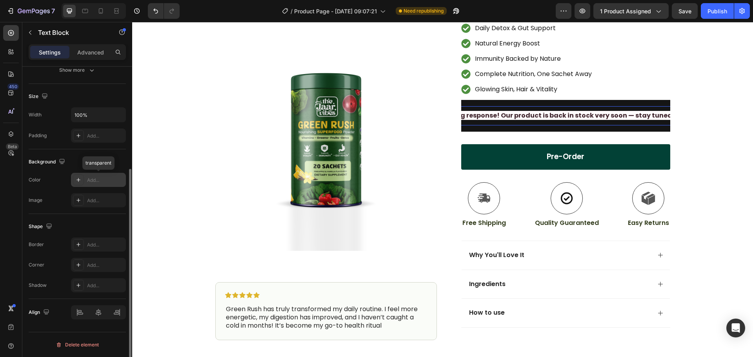
click at [82, 178] on div at bounding box center [78, 179] width 11 height 11
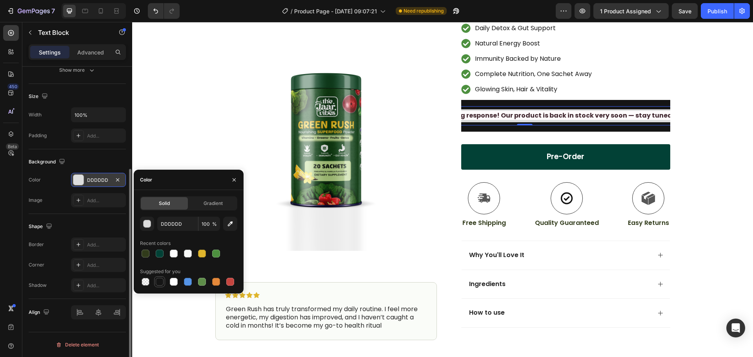
click at [157, 280] on div at bounding box center [160, 282] width 8 height 8
type input "151515"
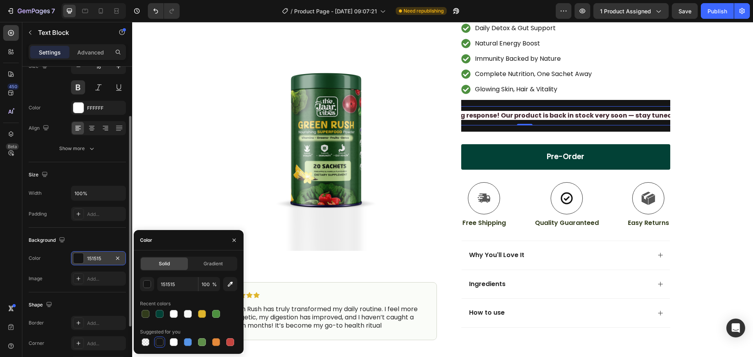
scroll to position [34, 0]
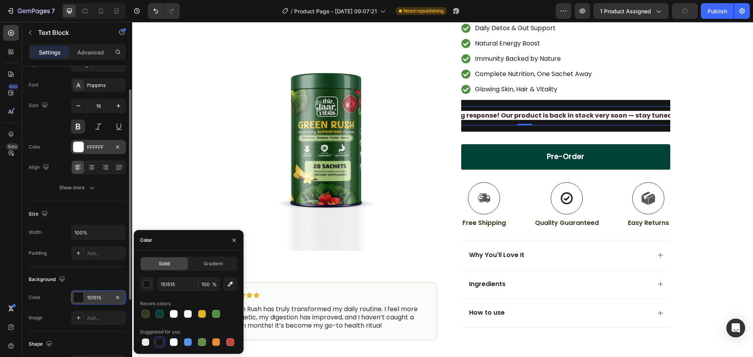
click at [76, 148] on div at bounding box center [78, 147] width 10 height 10
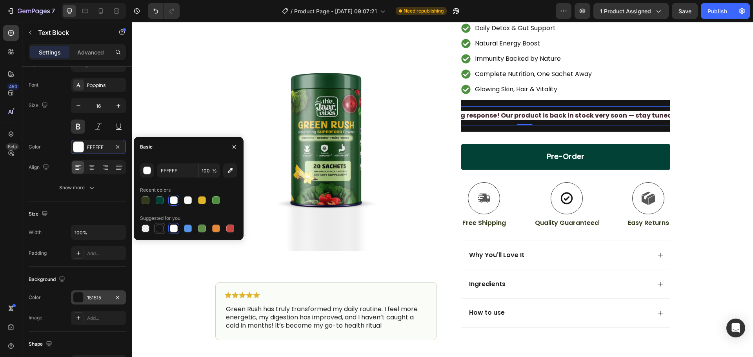
click at [159, 229] on div at bounding box center [160, 229] width 8 height 8
type input "151515"
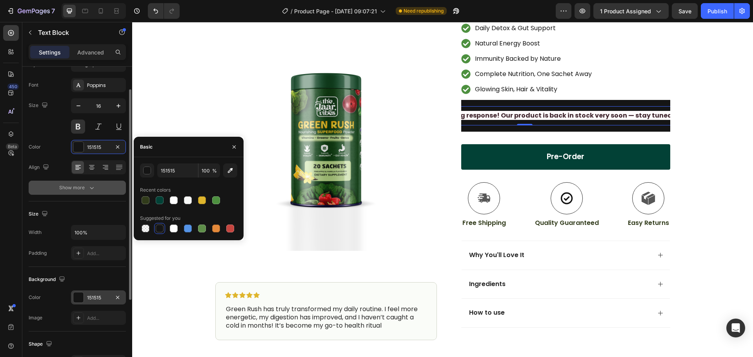
scroll to position [0, 0]
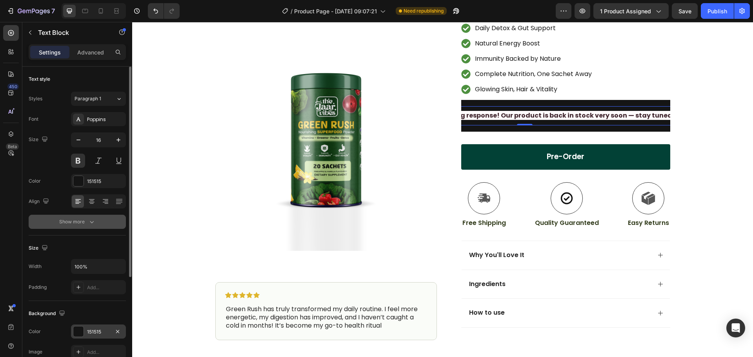
click at [87, 223] on div "Show more" at bounding box center [77, 222] width 36 height 8
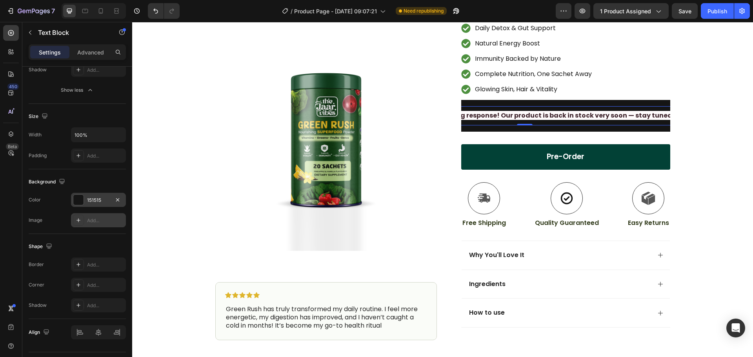
scroll to position [255, 0]
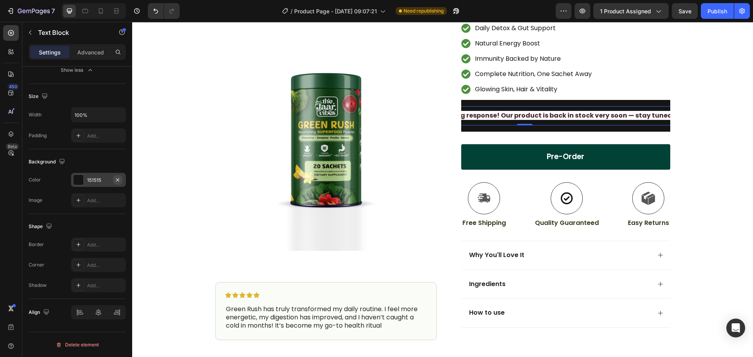
click at [119, 177] on icon "button" at bounding box center [118, 180] width 6 height 6
click at [556, 125] on div "Thank you for the amazing response! Our product is back in stock very soon — st…" at bounding box center [440, 115] width 302 height 19
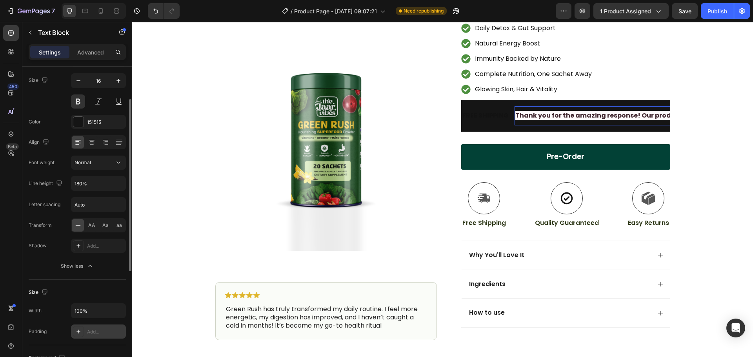
scroll to position [20, 0]
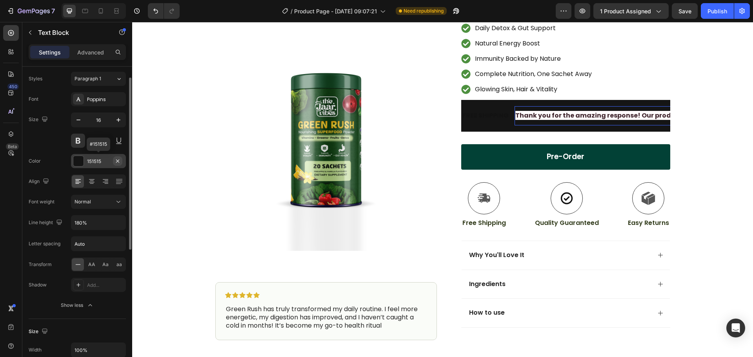
click at [118, 161] on icon "button" at bounding box center [117, 160] width 3 height 3
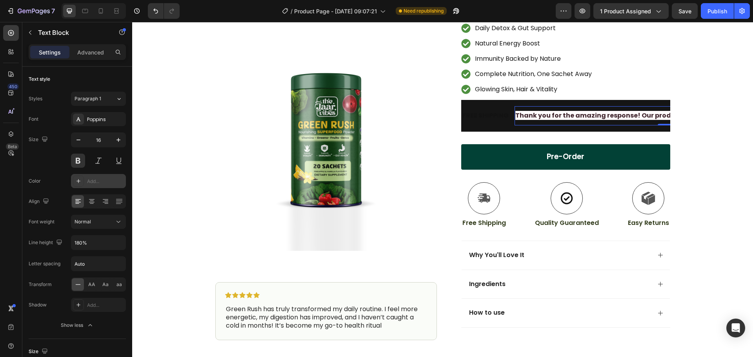
click at [555, 115] on span "Thank you for the amazing response! Our product is back in stock very soon — st…" at bounding box center [597, 115] width 300 height 9
click at [555, 115] on span "Thank you for the amazing response! Our product is back in stock very soon — st…" at bounding box center [617, 115] width 300 height 9
click at [555, 115] on span "Thank you for the amazing response! Our product is back in stock very soon — st…" at bounding box center [616, 115] width 300 height 9
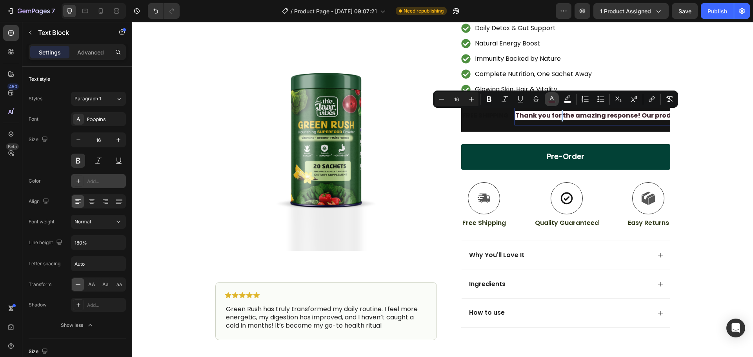
click at [552, 99] on icon "Editor contextual toolbar" at bounding box center [552, 99] width 8 height 8
type input "000000"
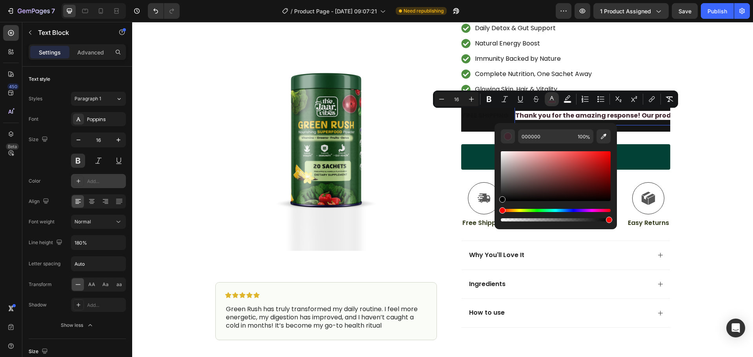
click at [552, 116] on span "Thank you for the amazing response! Our product is back in stock very soon — st…" at bounding box center [620, 115] width 300 height 9
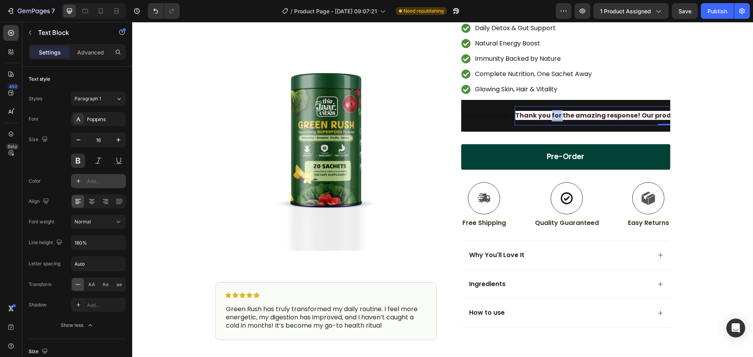
click at [552, 116] on span "Thank you for the amazing response! Our product is back in stock very soon — st…" at bounding box center [589, 115] width 300 height 9
click at [552, 116] on span "Thank you for the amazing response! Our product is back in stock very soon — st…" at bounding box center [600, 115] width 300 height 9
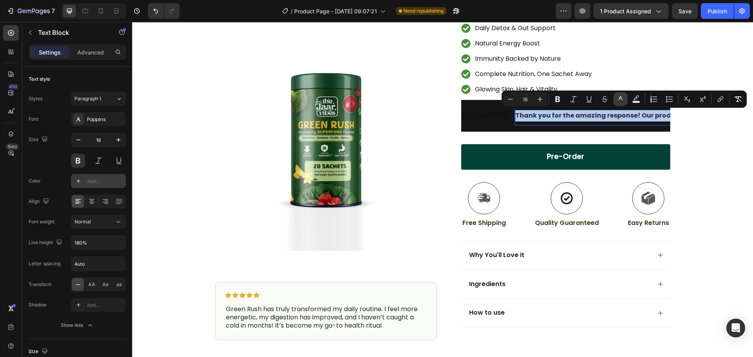
click at [618, 98] on icon "Editor contextual toolbar" at bounding box center [620, 99] width 8 height 8
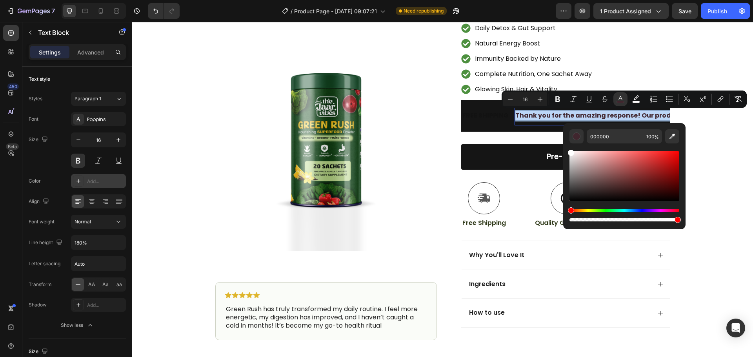
type input "FFFFFF"
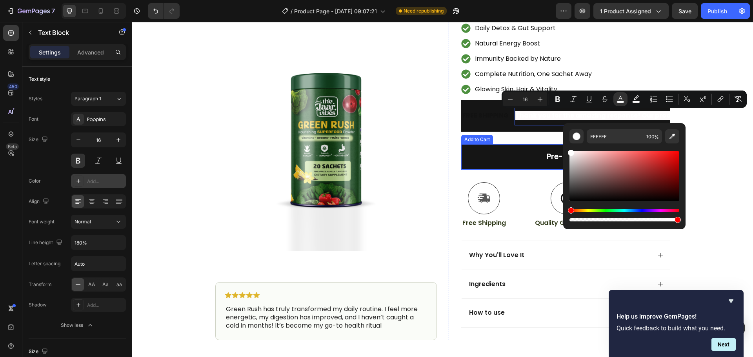
drag, startPoint x: 751, startPoint y: 201, endPoint x: 556, endPoint y: 146, distance: 202.2
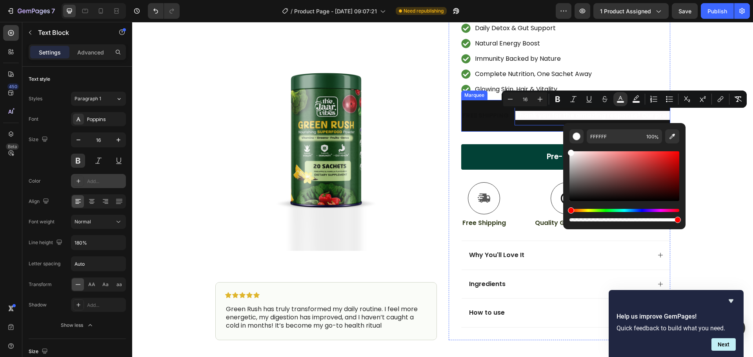
click at [497, 125] on div "FREE SHIPPING Text Block Thank you for the amazing response! Our product is bac…" at bounding box center [565, 116] width 209 height 32
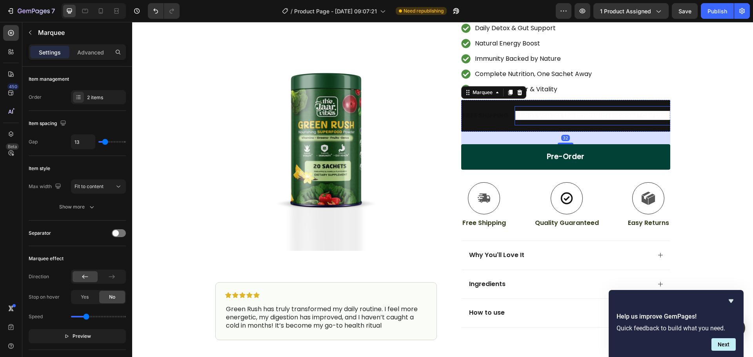
click at [535, 118] on span "Thank you for the amazing response! Our product is back in stock very soon — st…" at bounding box center [644, 115] width 300 height 9
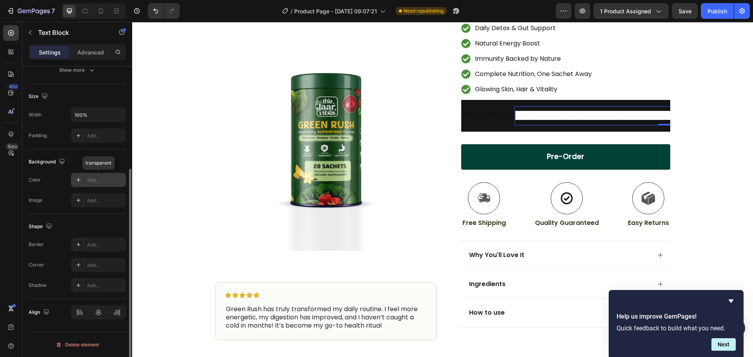
scroll to position [73, 0]
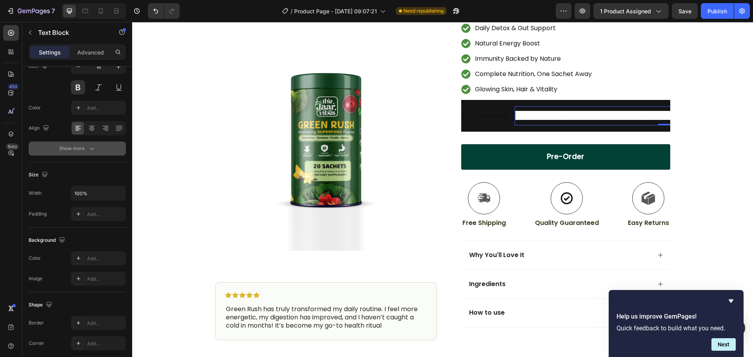
click at [91, 148] on icon "button" at bounding box center [92, 149] width 8 height 8
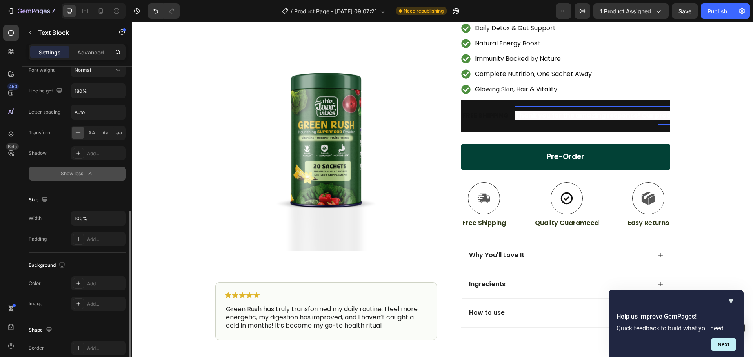
scroll to position [230, 0]
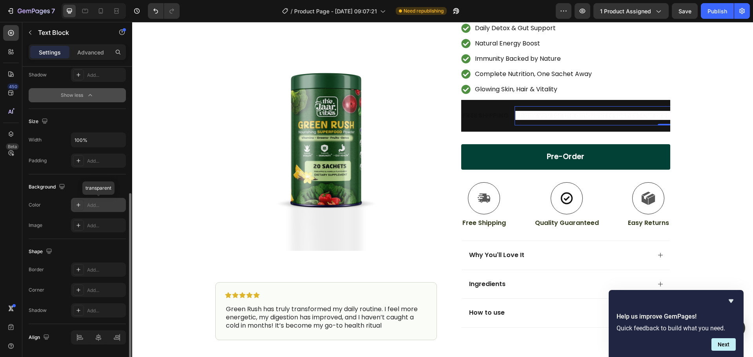
click at [80, 204] on icon at bounding box center [78, 205] width 6 height 6
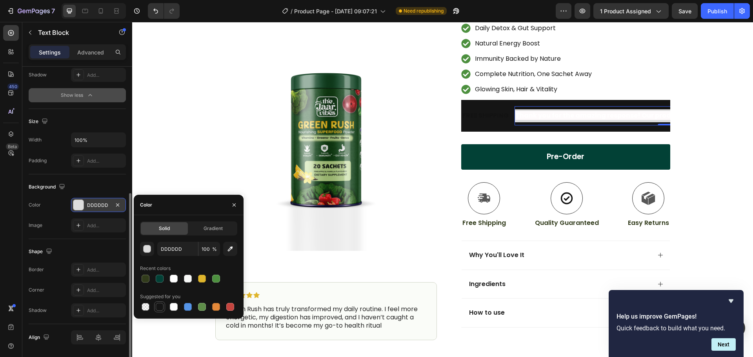
click at [158, 306] on div at bounding box center [160, 307] width 8 height 8
type input "151515"
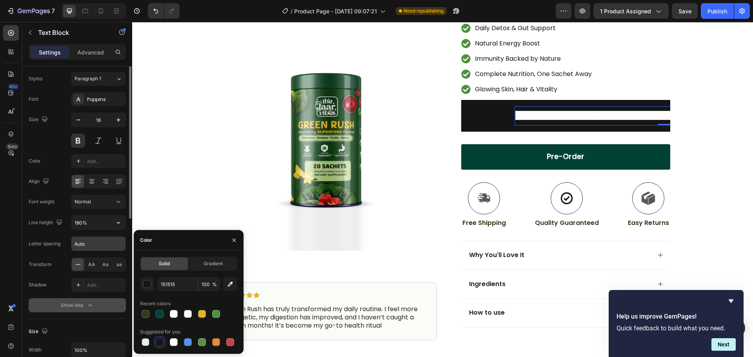
scroll to position [0, 0]
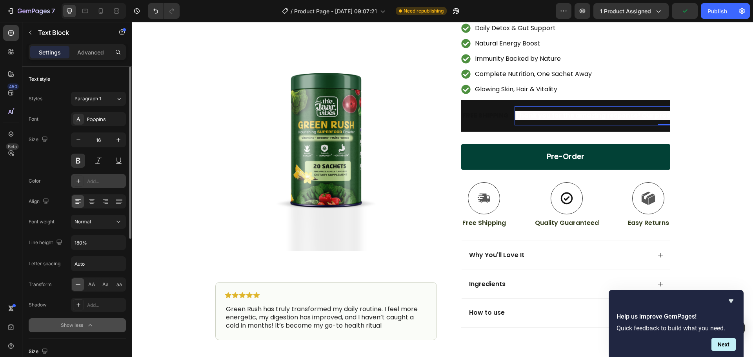
click at [78, 183] on icon at bounding box center [78, 181] width 4 height 4
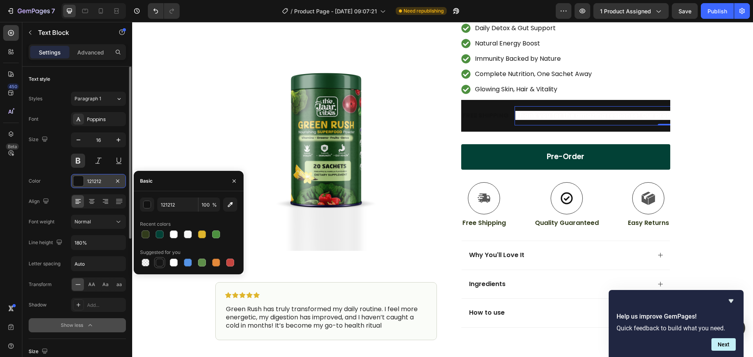
click at [162, 264] on div at bounding box center [160, 263] width 8 height 8
click at [188, 235] on div at bounding box center [188, 235] width 8 height 8
type input "F7F8F7"
click at [624, 123] on div "Thank you for the amazing response! Our product is back in stock very soon — st…" at bounding box center [636, 115] width 302 height 19
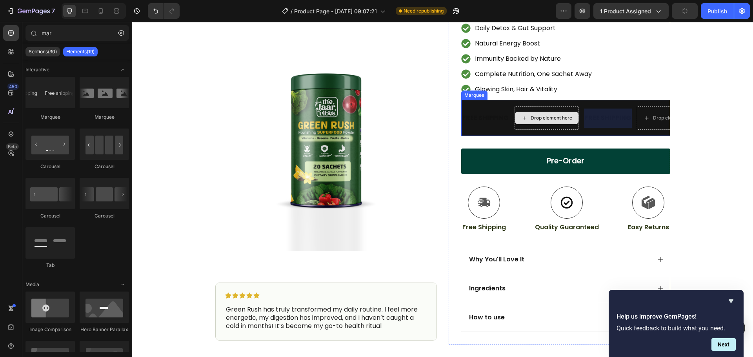
click at [538, 122] on div "Drop element here" at bounding box center [507, 118] width 64 height 13
click at [586, 120] on div "FREE SHIPPING" at bounding box center [562, 118] width 48 height 13
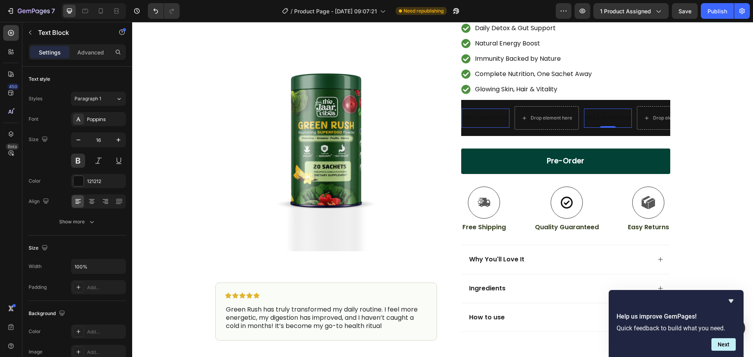
click at [516, 119] on div "FREE SHIPPING" at bounding box center [493, 118] width 48 height 13
click at [553, 119] on div "FREE SHIPPING" at bounding box center [529, 118] width 48 height 13
click at [607, 119] on div "FREE SHIPPING" at bounding box center [599, 118] width 48 height 13
click at [587, 119] on div "FREE SHIPPING" at bounding box center [563, 118] width 48 height 13
click at [595, 119] on div "FREE SHIPPING" at bounding box center [597, 118] width 48 height 13
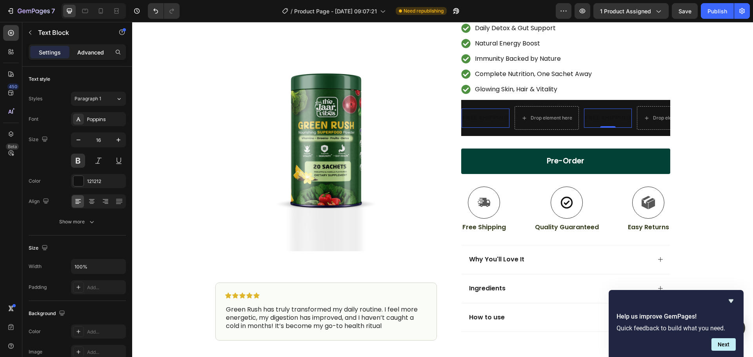
click at [85, 53] on p "Advanced" at bounding box center [90, 52] width 27 height 8
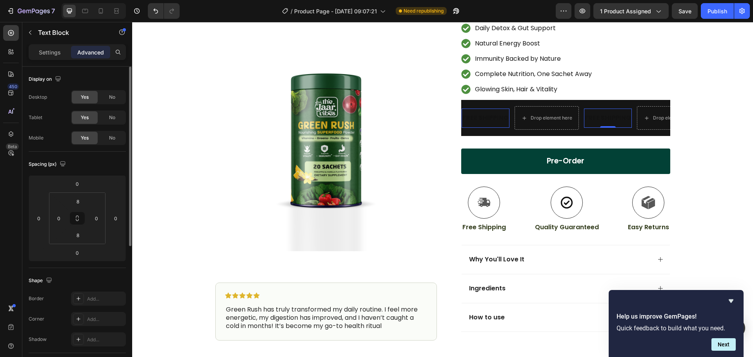
click at [60, 56] on p "Settings" at bounding box center [50, 52] width 22 height 8
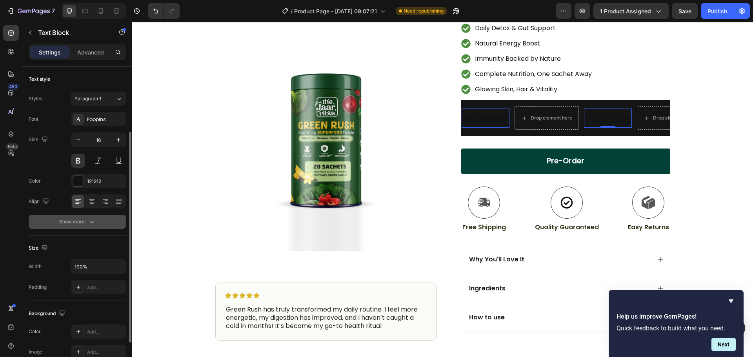
scroll to position [78, 0]
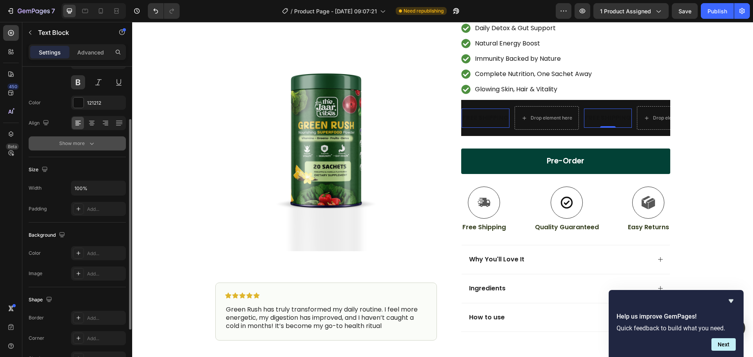
click at [78, 144] on div "Show more" at bounding box center [77, 144] width 36 height 8
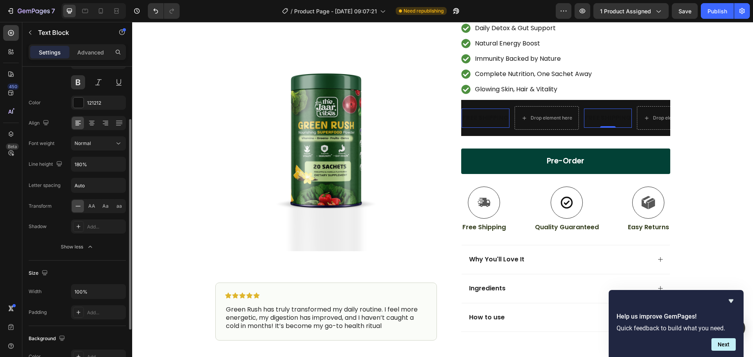
scroll to position [235, 0]
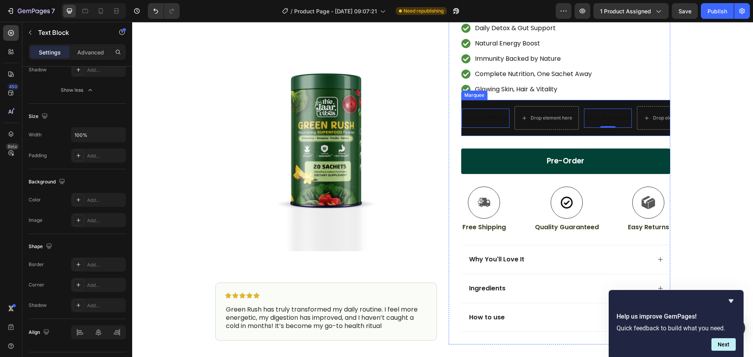
click at [475, 98] on div "Marquee" at bounding box center [474, 95] width 26 height 9
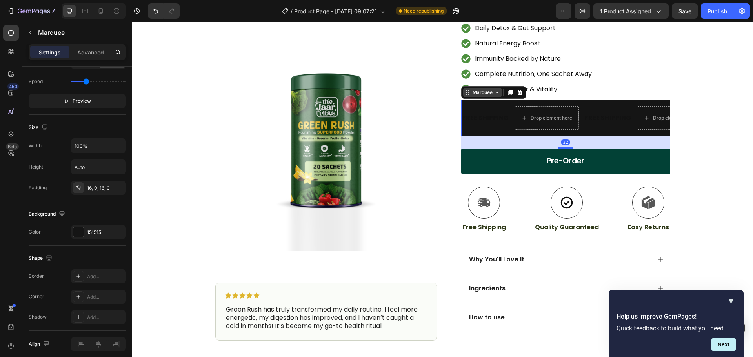
scroll to position [0, 0]
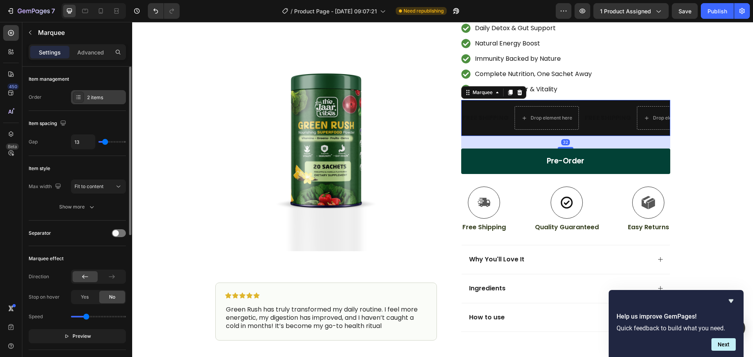
click at [94, 99] on div "2 items" at bounding box center [105, 97] width 37 height 7
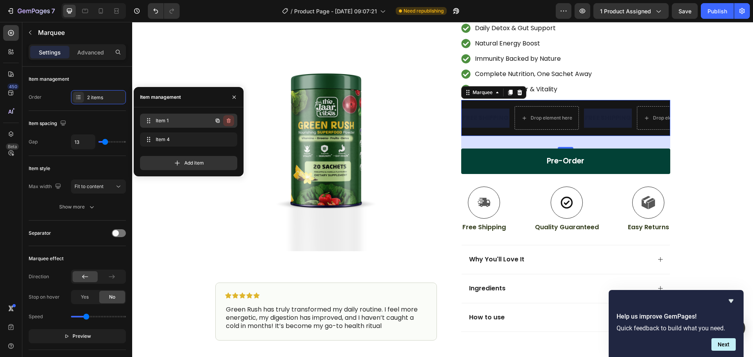
click at [229, 122] on icon "button" at bounding box center [228, 121] width 6 height 6
click at [224, 120] on div "Delete" at bounding box center [223, 120] width 15 height 7
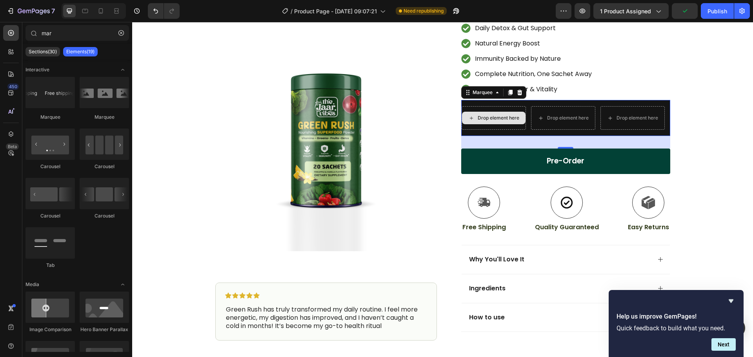
click at [469, 120] on icon at bounding box center [466, 118] width 6 height 7
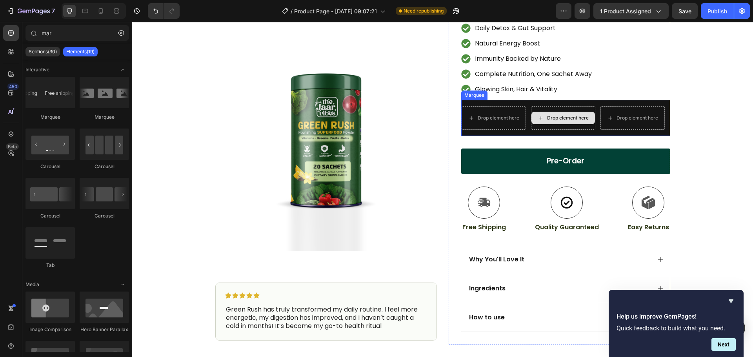
click at [562, 118] on div "Drop element here" at bounding box center [559, 118] width 42 height 6
drag, startPoint x: 605, startPoint y: 121, endPoint x: 559, endPoint y: 125, distance: 46.9
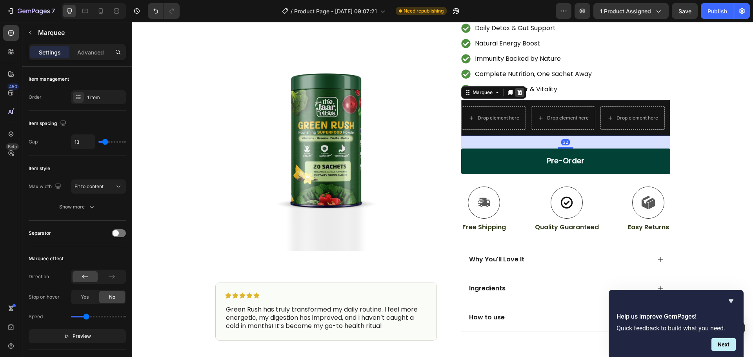
click at [519, 93] on icon at bounding box center [519, 92] width 6 height 6
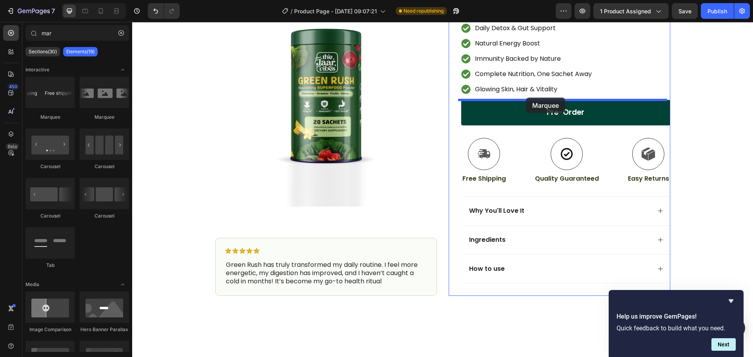
drag, startPoint x: 187, startPoint y: 124, endPoint x: 526, endPoint y: 98, distance: 340.2
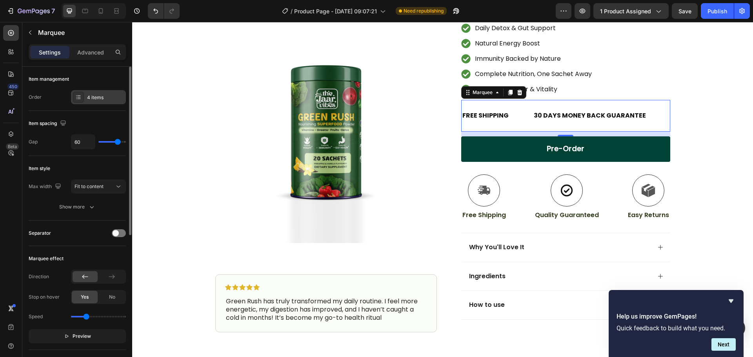
click at [97, 98] on div "4 items" at bounding box center [105, 97] width 37 height 7
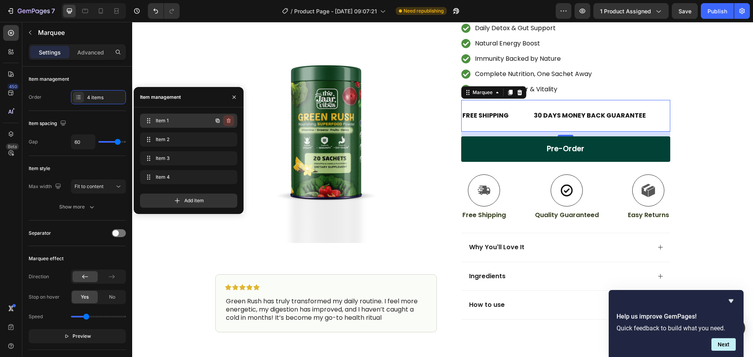
click at [229, 122] on icon "button" at bounding box center [228, 121] width 6 height 6
click at [224, 121] on div "Delete" at bounding box center [223, 120] width 15 height 7
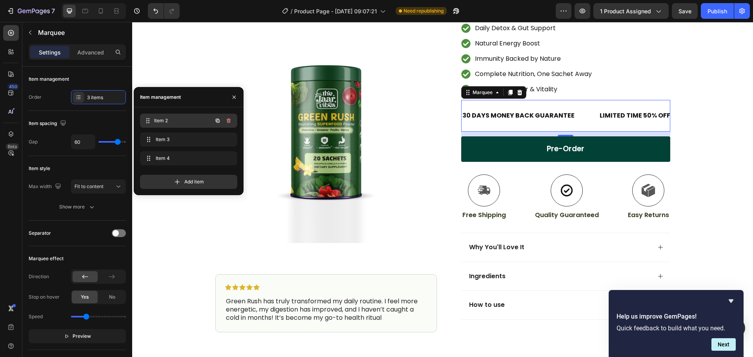
click at [171, 120] on span "Item 2" at bounding box center [183, 120] width 58 height 7
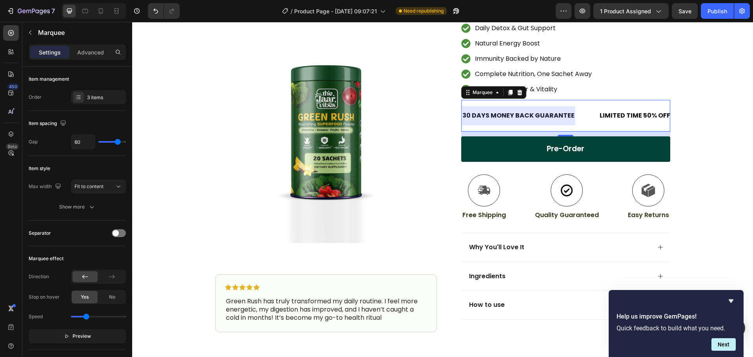
click at [486, 115] on div at bounding box center [519, 115] width 114 height 19
click at [486, 115] on div "30 DAYS MONEY BACK GUARANTEE" at bounding box center [519, 115] width 114 height 13
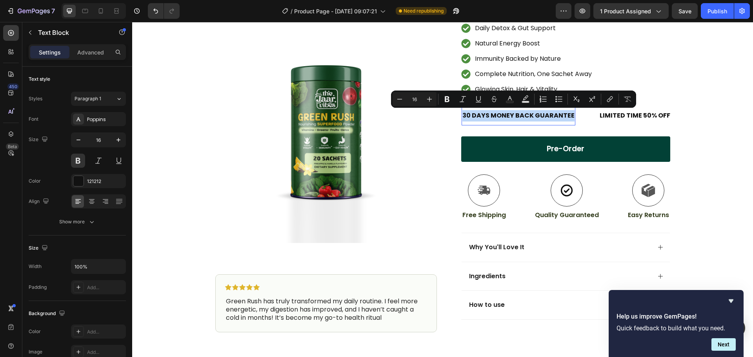
click at [486, 115] on p "30 DAYS MONEY BACK GUARANTEE" at bounding box center [518, 115] width 112 height 11
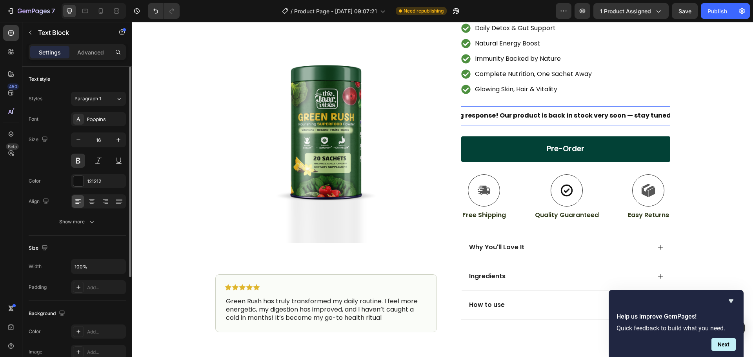
click at [494, 125] on div "Thank you for the amazing response! Our product is back in stock very soon — st…" at bounding box center [524, 115] width 302 height 19
click at [495, 128] on div "Thank you for the amazing response! Our product is back in stock very soon — st…" at bounding box center [565, 116] width 209 height 32
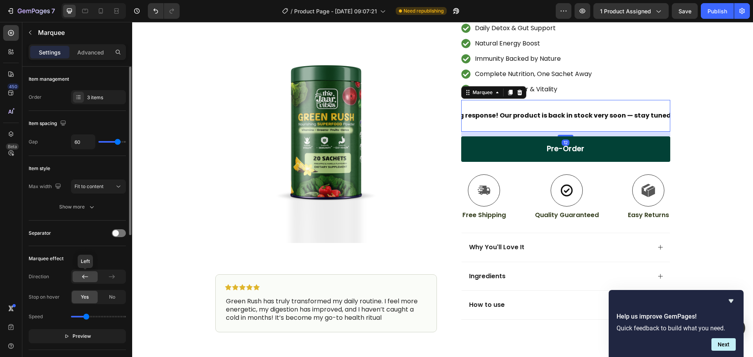
scroll to position [78, 0]
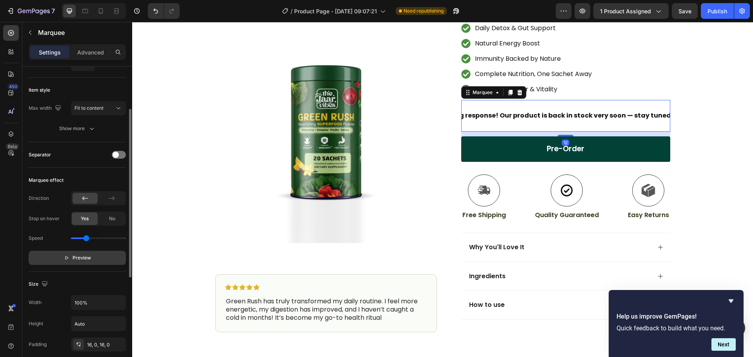
click at [78, 256] on span "Preview" at bounding box center [82, 258] width 18 height 8
click at [78, 256] on span "Pause" at bounding box center [82, 258] width 14 height 8
click at [90, 261] on span "Preview" at bounding box center [82, 258] width 18 height 8
click at [718, 118] on div "LIMITED TIME 50% OFF SALE" at bounding box center [762, 115] width 89 height 13
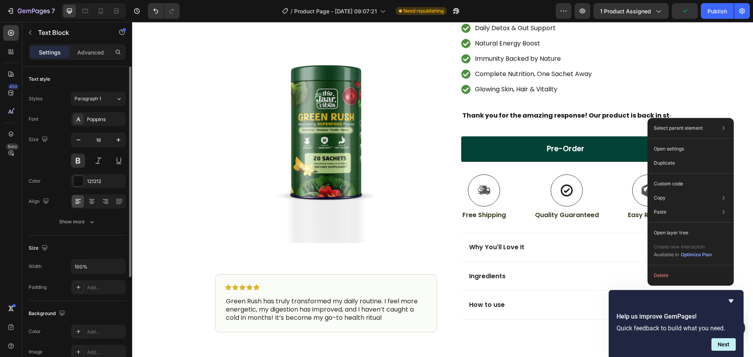
click at [665, 268] on div "Select parent element Product Row 1 col Marquee Text Block Open settings Duplic…" at bounding box center [690, 202] width 86 height 168
click at [665, 273] on button "Delete" at bounding box center [691, 276] width 80 height 14
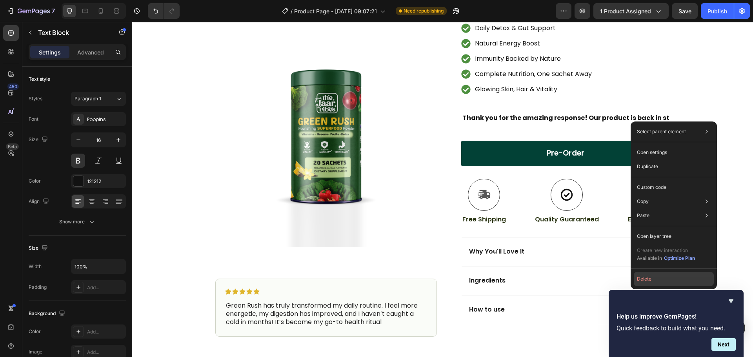
click at [656, 278] on button "Delete" at bounding box center [674, 279] width 80 height 14
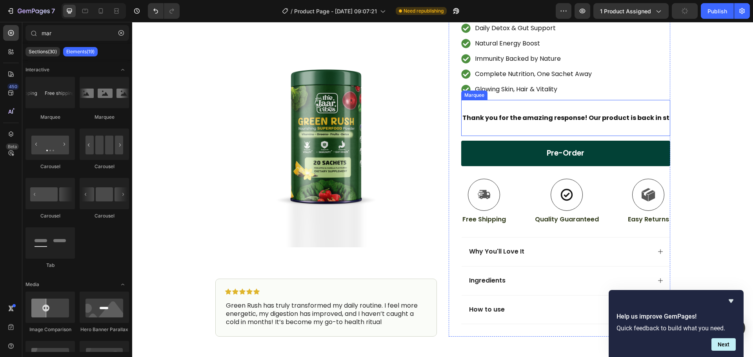
click at [495, 132] on div "Thank you for the amazing response! Our product is back in stock very soon — st…" at bounding box center [565, 118] width 209 height 36
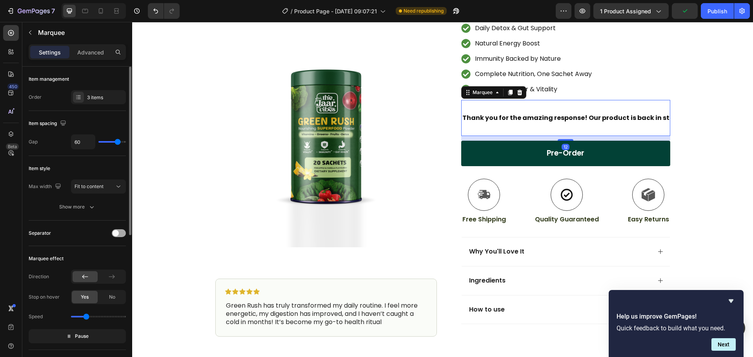
click at [119, 234] on div at bounding box center [119, 233] width 14 height 8
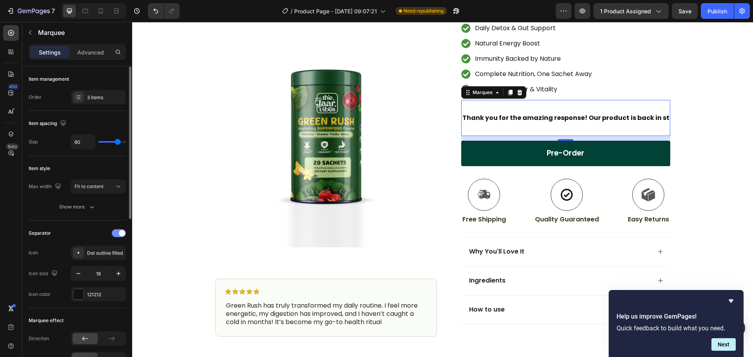
click at [119, 234] on span at bounding box center [122, 233] width 6 height 6
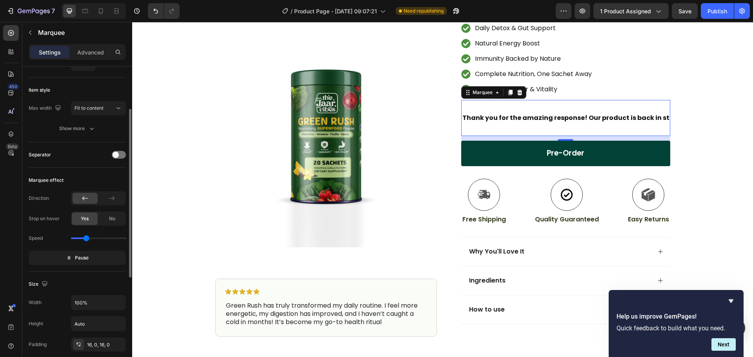
drag, startPoint x: 85, startPoint y: 243, endPoint x: 94, endPoint y: 243, distance: 9.0
click at [94, 243] on div "Speed" at bounding box center [77, 238] width 97 height 13
click at [82, 239] on input "range" at bounding box center [98, 239] width 55 height 2
click at [78, 239] on input "range" at bounding box center [98, 239] width 55 height 2
type input "0.5"
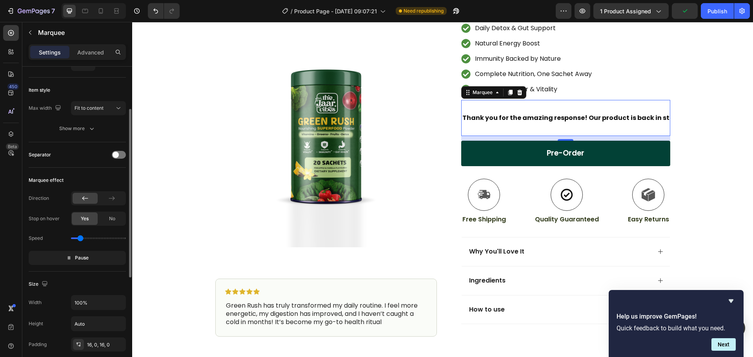
click at [80, 239] on input "range" at bounding box center [98, 239] width 55 height 2
click at [620, 125] on div "Thank you for the amazing response! Our product is back in stock very soon — st…" at bounding box center [607, 118] width 302 height 19
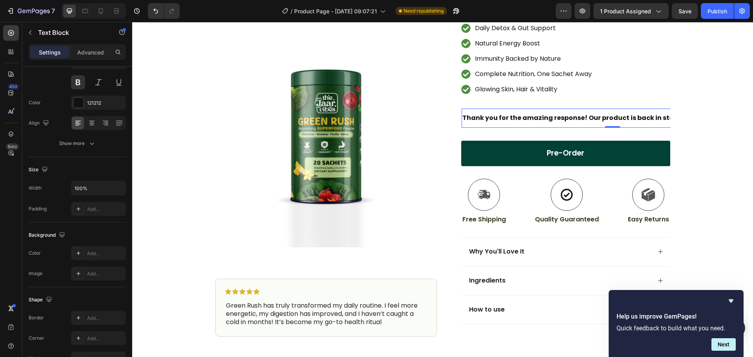
scroll to position [0, 0]
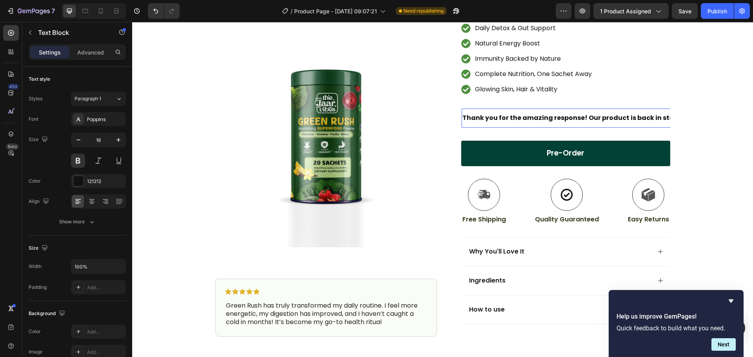
click at [632, 119] on p "Thank you for the amazing response! Our product is back in stock very soon — st…" at bounding box center [607, 118] width 300 height 11
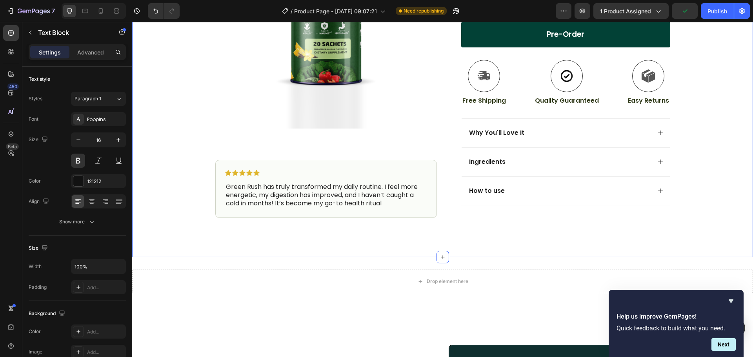
scroll to position [274, 0]
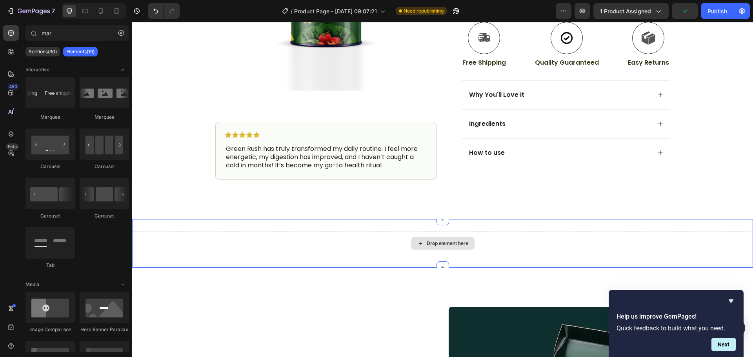
click at [432, 242] on div "Drop element here" at bounding box center [448, 243] width 42 height 6
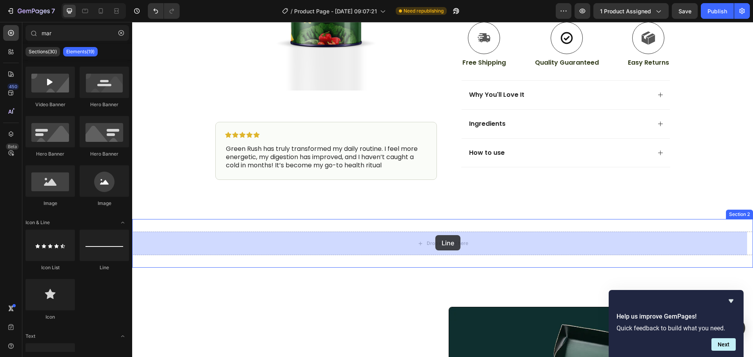
drag, startPoint x: 257, startPoint y: 267, endPoint x: 435, endPoint y: 235, distance: 181.2
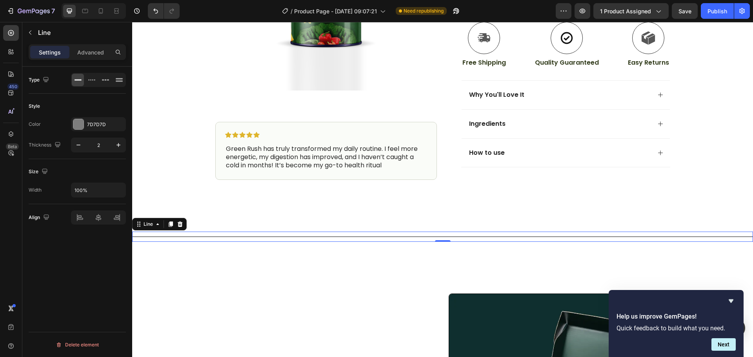
click at [438, 236] on div at bounding box center [442, 236] width 621 height 1
click at [180, 224] on icon at bounding box center [180, 224] width 5 height 5
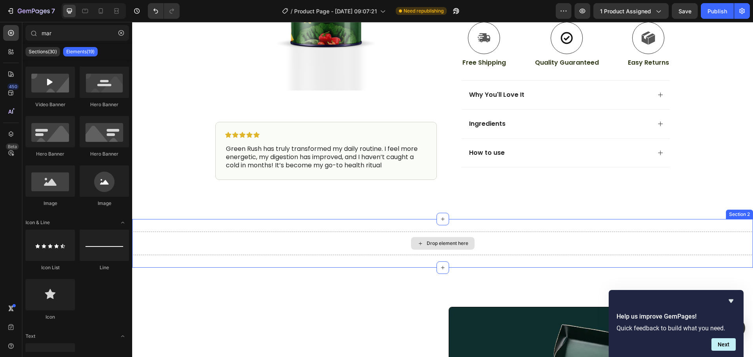
click at [411, 238] on div "Drop element here" at bounding box center [443, 243] width 64 height 13
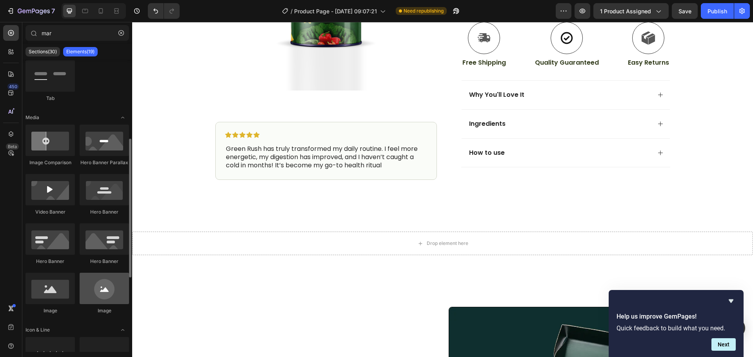
scroll to position [0, 0]
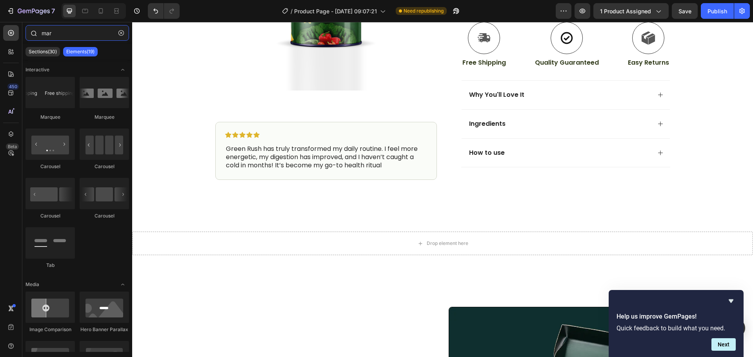
click at [54, 37] on input "mar" at bounding box center [77, 33] width 104 height 16
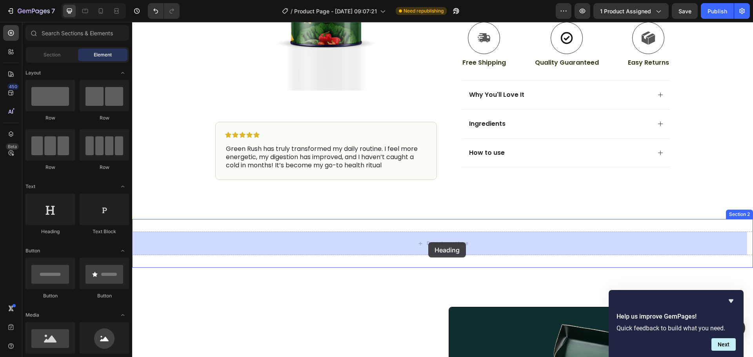
drag, startPoint x: 223, startPoint y: 240, endPoint x: 428, endPoint y: 242, distance: 205.5
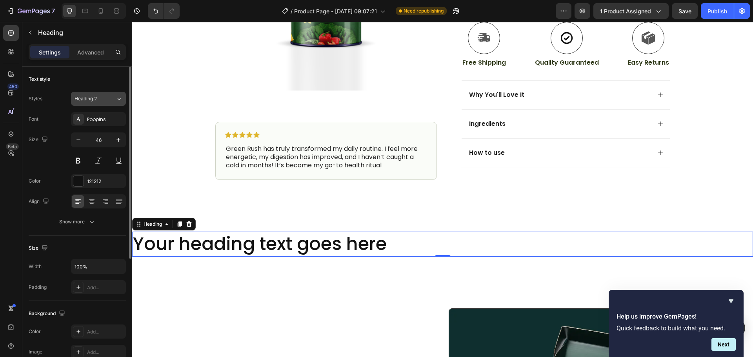
click at [91, 96] on span "Heading 2" at bounding box center [86, 98] width 22 height 7
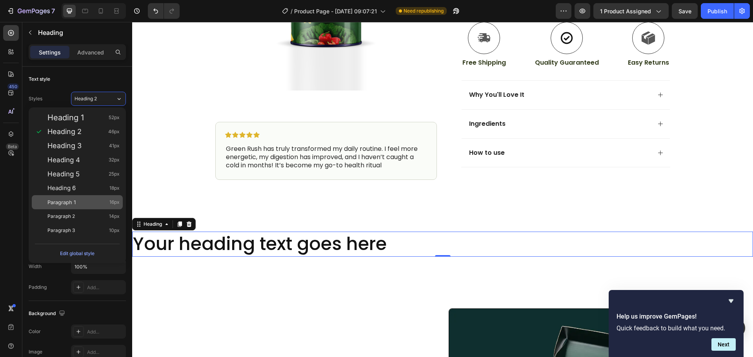
click at [77, 200] on div "Paragraph 1 16px" at bounding box center [83, 202] width 72 height 8
type input "16"
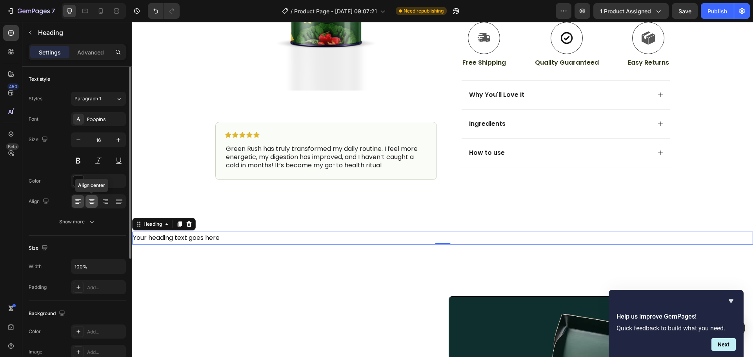
click at [95, 203] on icon at bounding box center [92, 202] width 8 height 8
click at [435, 236] on h2 "Your heading text goes here" at bounding box center [442, 238] width 621 height 13
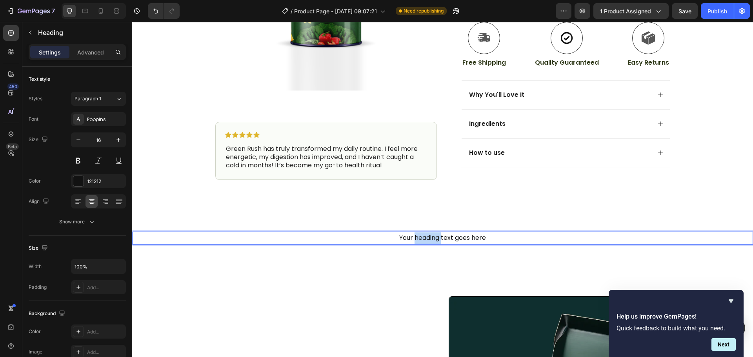
click at [435, 236] on p "Your heading text goes here" at bounding box center [442, 238] width 619 height 11
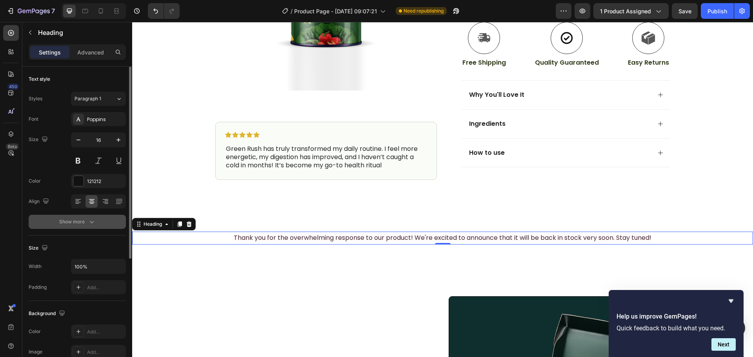
click at [82, 222] on div "Show more" at bounding box center [77, 222] width 36 height 8
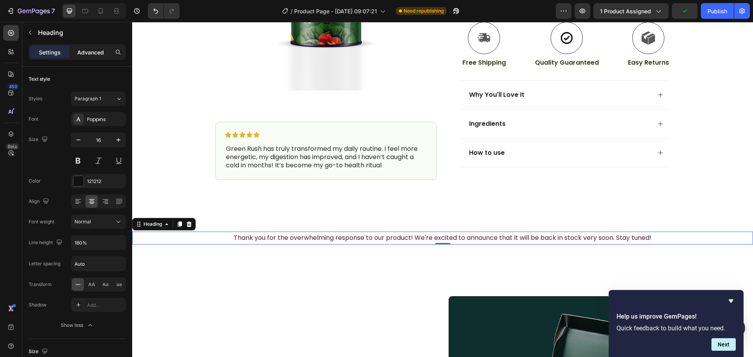
click at [91, 51] on p "Advanced" at bounding box center [90, 52] width 27 height 8
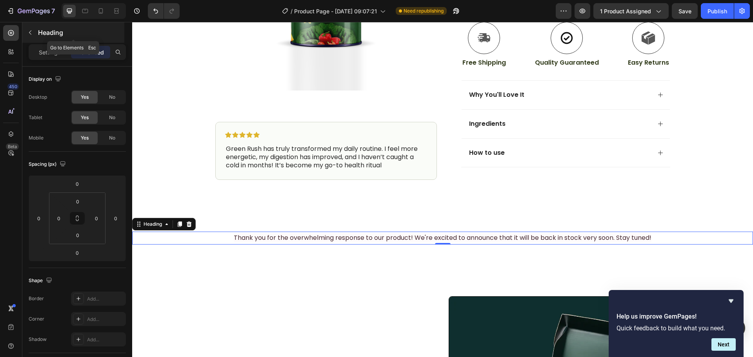
click at [29, 34] on icon "button" at bounding box center [30, 32] width 6 height 6
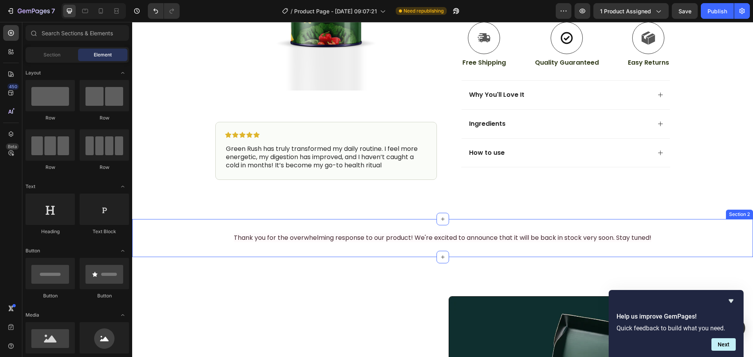
click at [460, 249] on div "⁠⁠⁠⁠⁠⁠⁠ Thank you for the overwhelming response to our product! We're excited t…" at bounding box center [442, 238] width 621 height 38
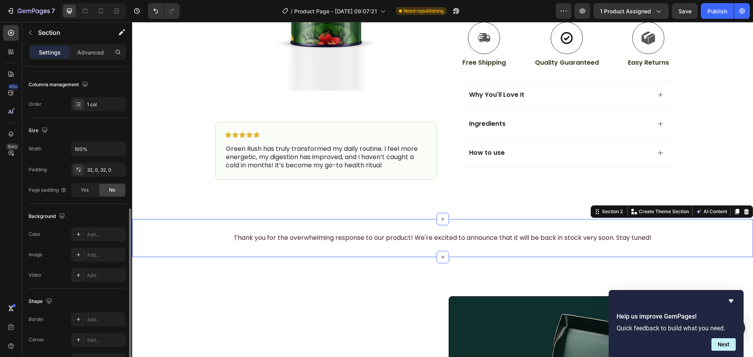
scroll to position [165, 0]
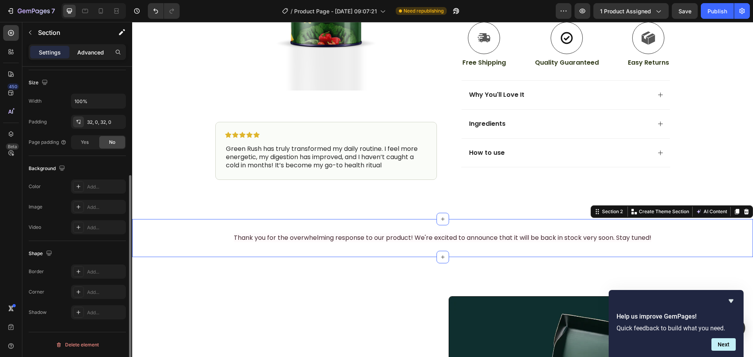
click at [93, 53] on p "Advanced" at bounding box center [90, 52] width 27 height 8
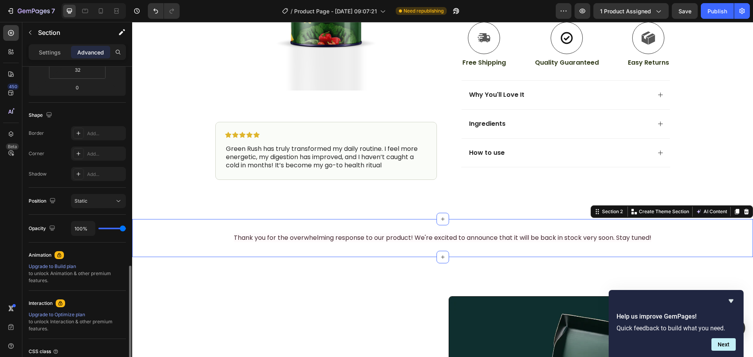
scroll to position [231, 0]
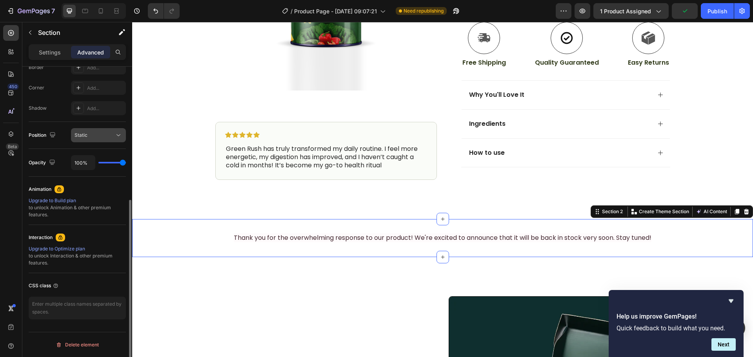
click at [88, 136] on div "Static" at bounding box center [95, 135] width 40 height 7
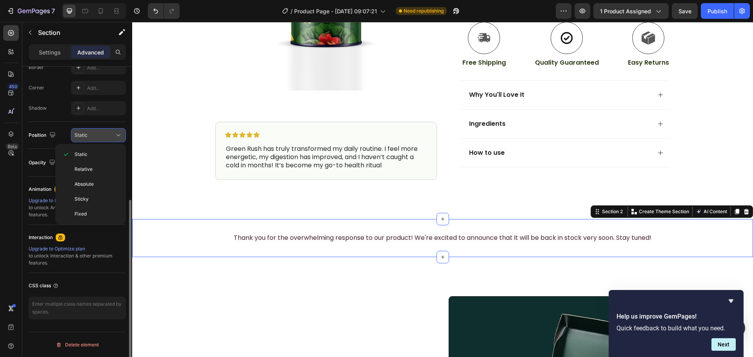
click at [88, 136] on div "Static" at bounding box center [95, 135] width 40 height 7
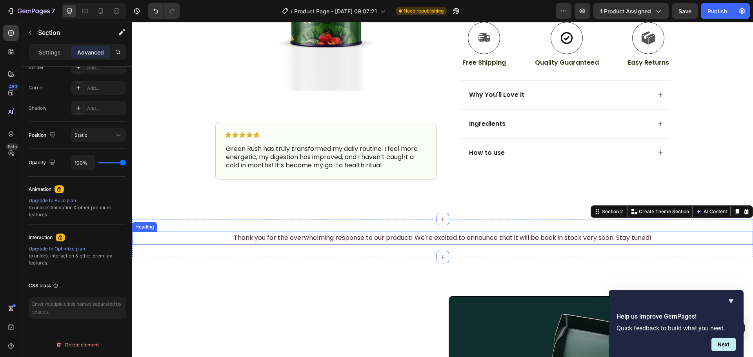
click at [502, 240] on span "Thank you for the overwhelming response to our product! We're excited to announ…" at bounding box center [443, 237] width 418 height 9
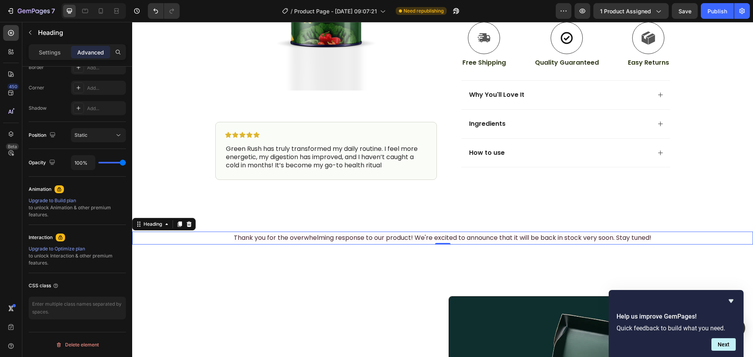
scroll to position [0, 0]
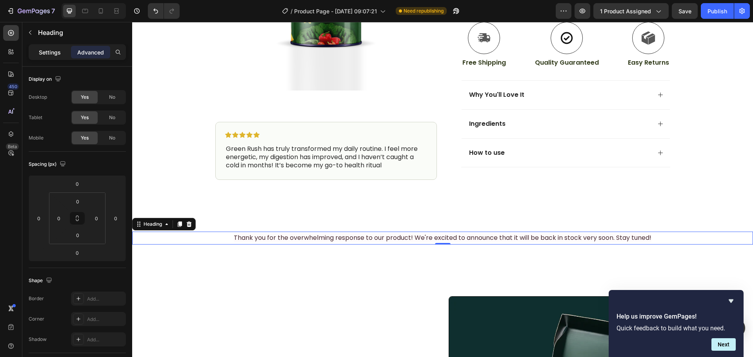
click at [57, 54] on p "Settings" at bounding box center [50, 52] width 22 height 8
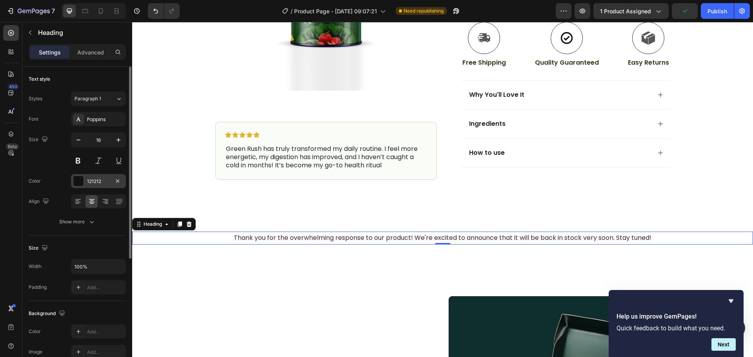
click at [82, 180] on div at bounding box center [78, 181] width 10 height 10
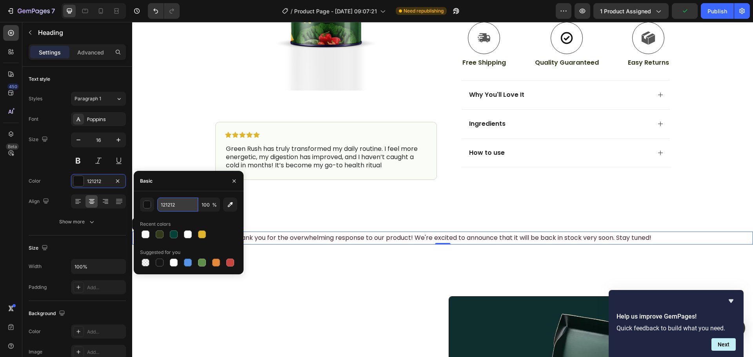
click at [185, 209] on input "121212" at bounding box center [177, 205] width 41 height 14
type input "000000"
click at [60, 157] on div "Size 16" at bounding box center [77, 150] width 97 height 35
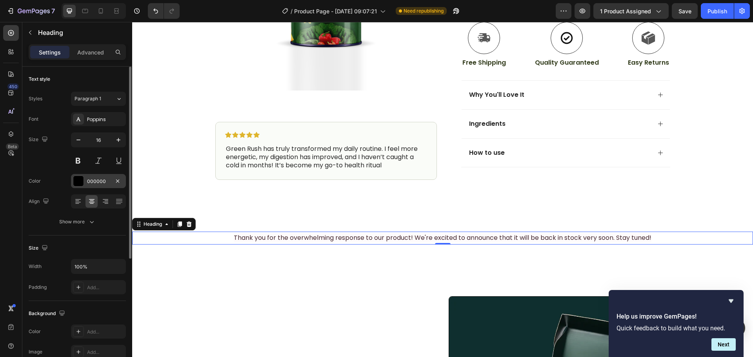
click at [98, 182] on div "000000" at bounding box center [98, 181] width 23 height 7
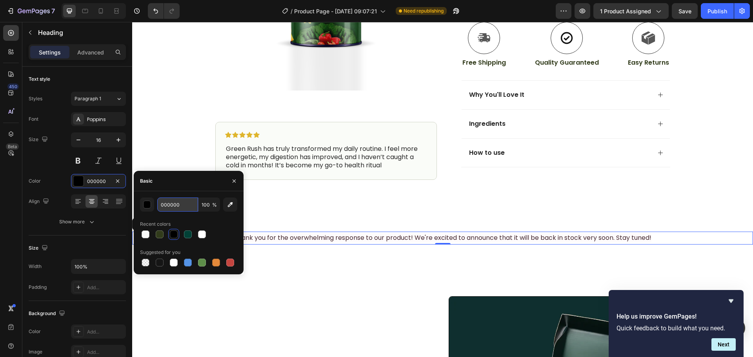
click at [178, 207] on input "000000" at bounding box center [177, 205] width 41 height 14
click at [60, 162] on div "Size 16" at bounding box center [77, 150] width 97 height 35
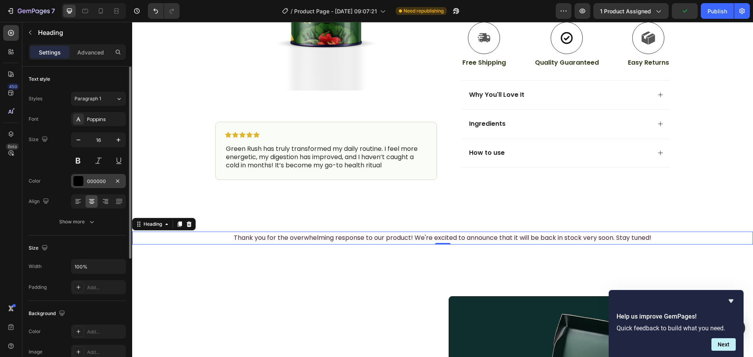
click at [100, 182] on div "000000" at bounding box center [98, 181] width 23 height 7
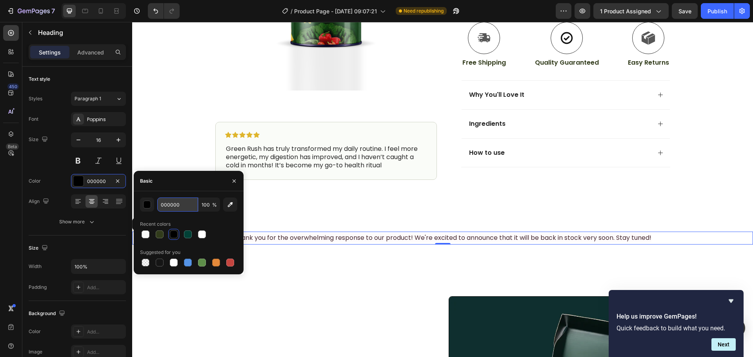
click at [178, 204] on input "000000" at bounding box center [177, 205] width 41 height 14
click at [181, 206] on input "000000" at bounding box center [177, 205] width 41 height 14
type input "000000"
click at [118, 138] on icon "button" at bounding box center [119, 140] width 8 height 8
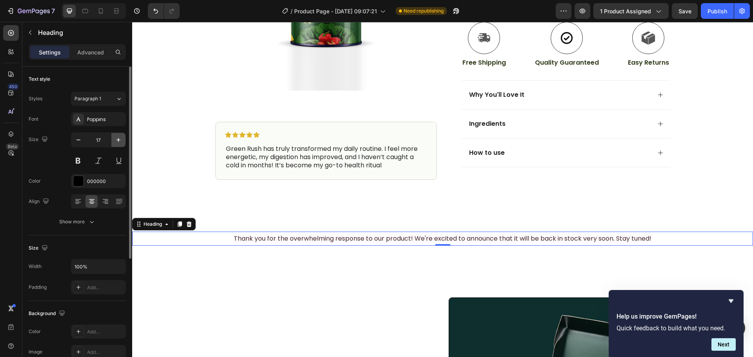
click at [118, 138] on icon "button" at bounding box center [119, 140] width 8 height 8
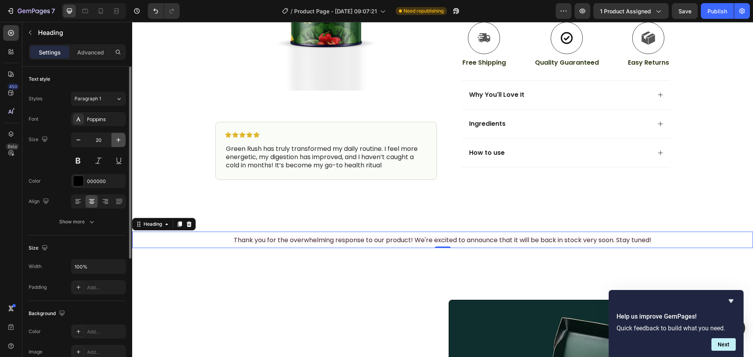
click at [118, 138] on icon "button" at bounding box center [119, 140] width 8 height 8
click at [118, 138] on icon "button" at bounding box center [118, 140] width 4 height 4
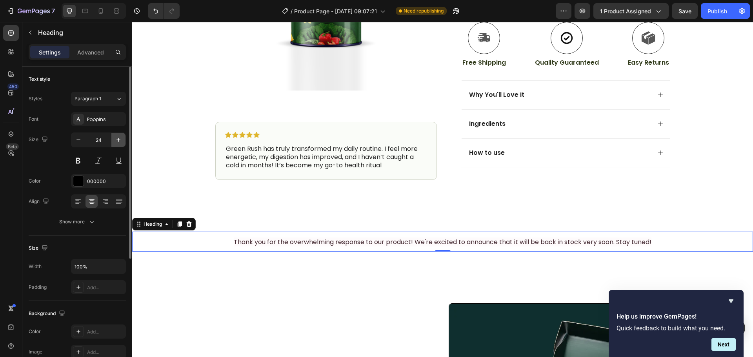
click at [118, 138] on icon "button" at bounding box center [118, 140] width 4 height 4
type input "25"
click at [117, 12] on icon at bounding box center [117, 11] width 8 height 8
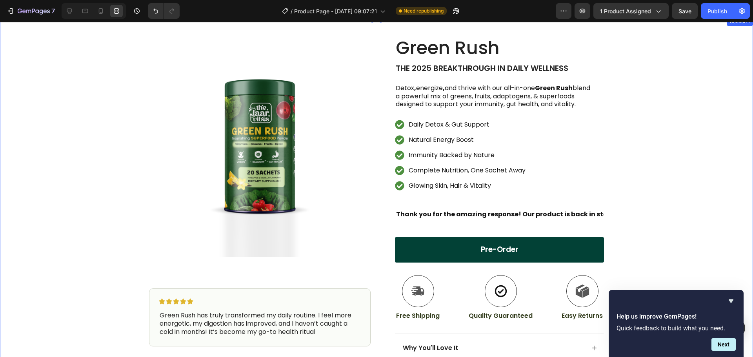
scroll to position [39, 0]
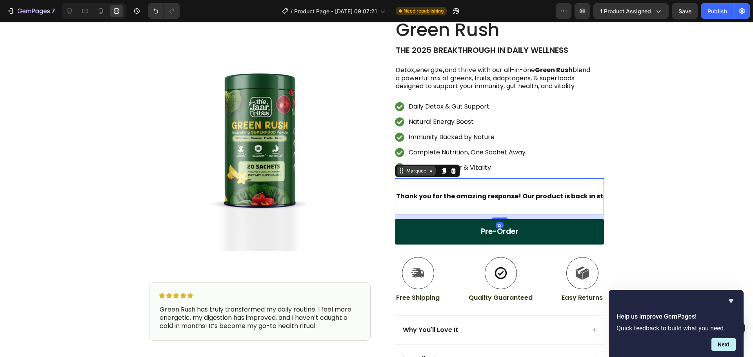
click at [416, 171] on div "Marquee" at bounding box center [416, 170] width 23 height 7
click at [69, 13] on icon at bounding box center [69, 11] width 5 height 5
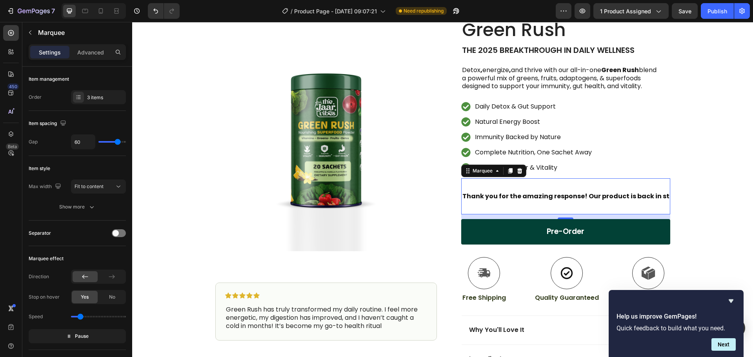
click at [104, 97] on div "3 items" at bounding box center [105, 97] width 37 height 7
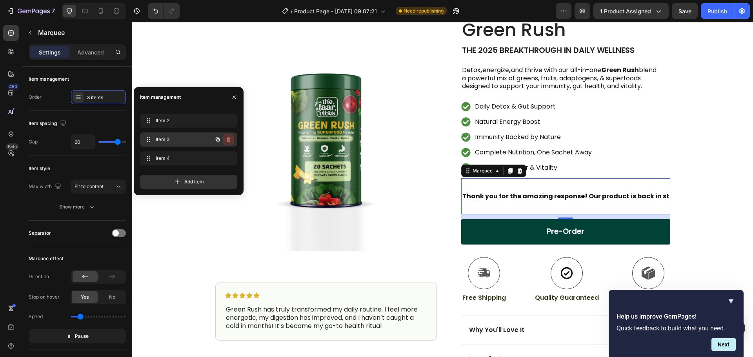
click at [227, 139] on icon "button" at bounding box center [229, 139] width 4 height 5
click at [227, 139] on div "Delete" at bounding box center [223, 139] width 15 height 7
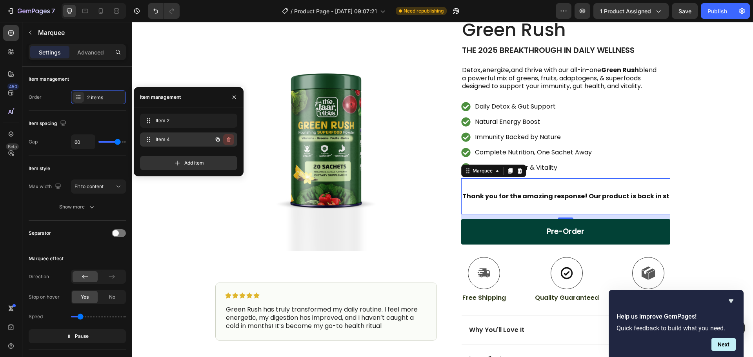
click at [228, 140] on icon "button" at bounding box center [228, 139] width 6 height 6
click at [228, 140] on div "Delete" at bounding box center [223, 139] width 15 height 7
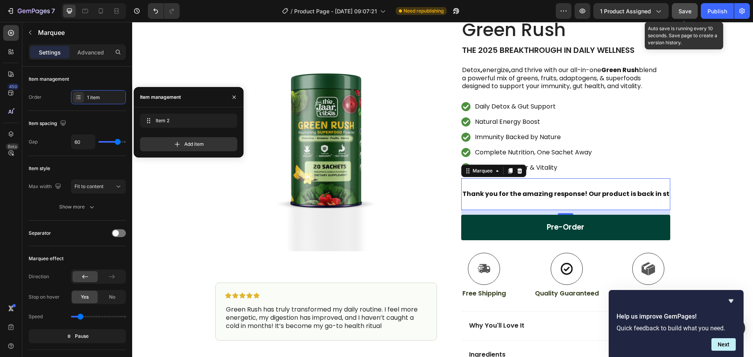
click at [691, 13] on span "Save" at bounding box center [684, 11] width 13 height 7
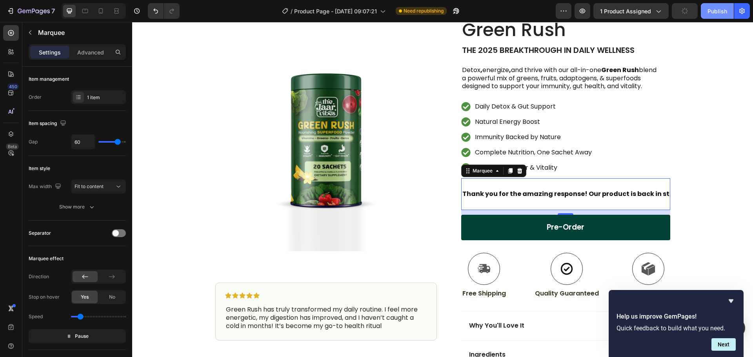
click at [711, 12] on div "Publish" at bounding box center [717, 11] width 20 height 8
click at [716, 17] on button "Publish" at bounding box center [717, 11] width 33 height 16
